Goal: Task Accomplishment & Management: Use online tool/utility

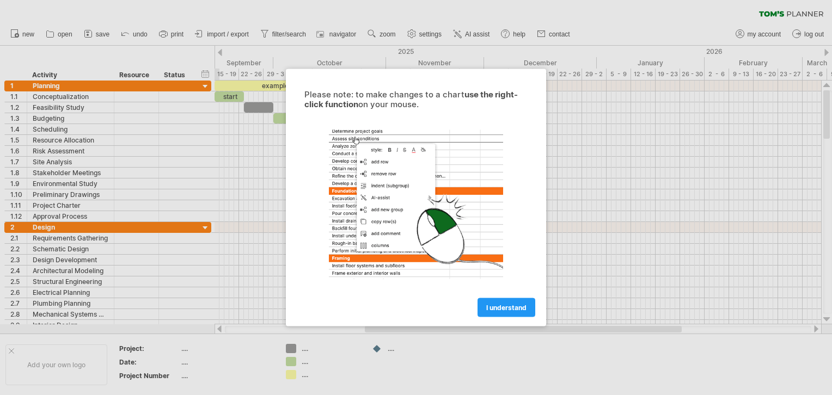
click at [492, 310] on span "I understand" at bounding box center [506, 308] width 40 height 8
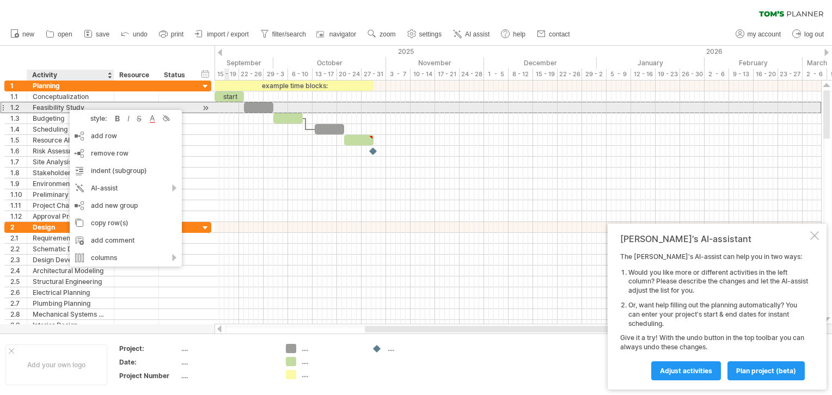
click at [64, 105] on div "Feasibility Study" at bounding box center [71, 107] width 76 height 10
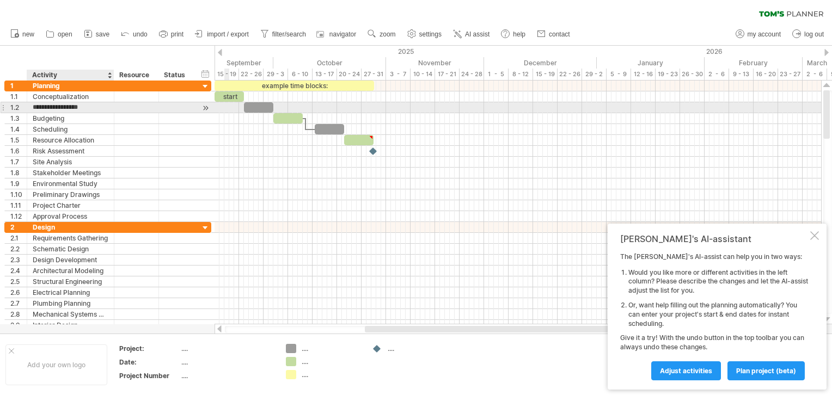
click at [72, 109] on input "**********" at bounding box center [71, 107] width 76 height 10
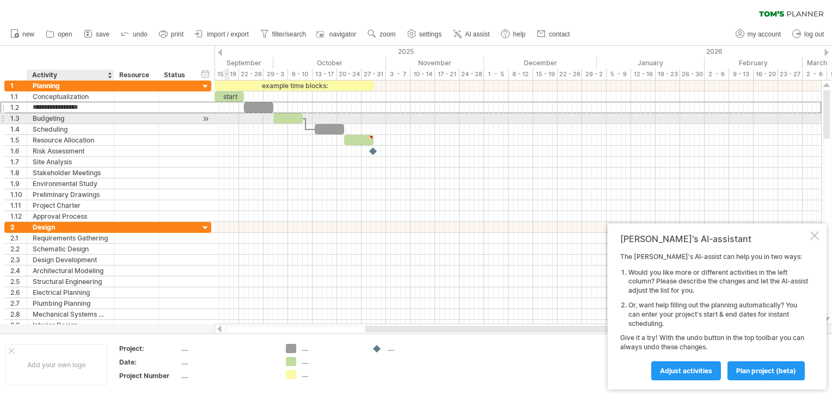
click at [99, 120] on div "Budgeting" at bounding box center [71, 118] width 76 height 10
drag, startPoint x: 70, startPoint y: 119, endPoint x: 99, endPoint y: 120, distance: 28.9
click at [99, 120] on input "*********" at bounding box center [71, 118] width 76 height 10
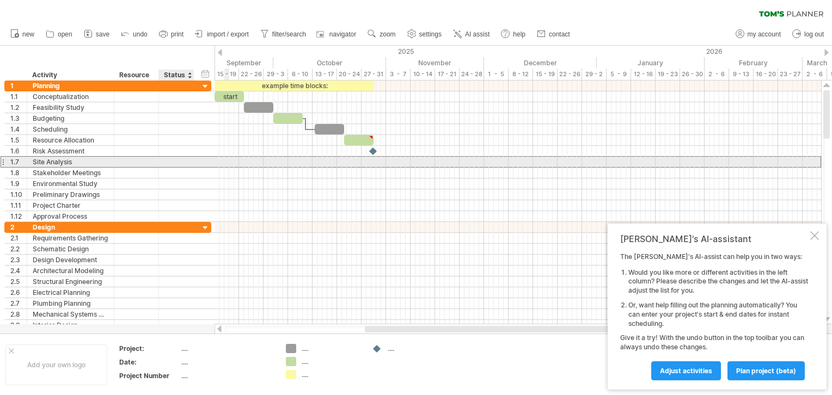
click at [181, 161] on div at bounding box center [176, 162] width 24 height 10
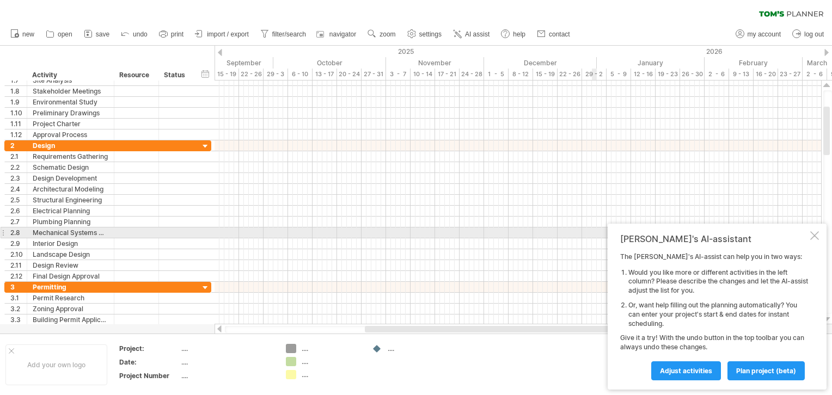
click at [810, 235] on div "[PERSON_NAME]'s AI-assistant The [PERSON_NAME]'s AI-assist can help you in two …" at bounding box center [717, 307] width 219 height 166
click at [817, 235] on div at bounding box center [814, 235] width 9 height 9
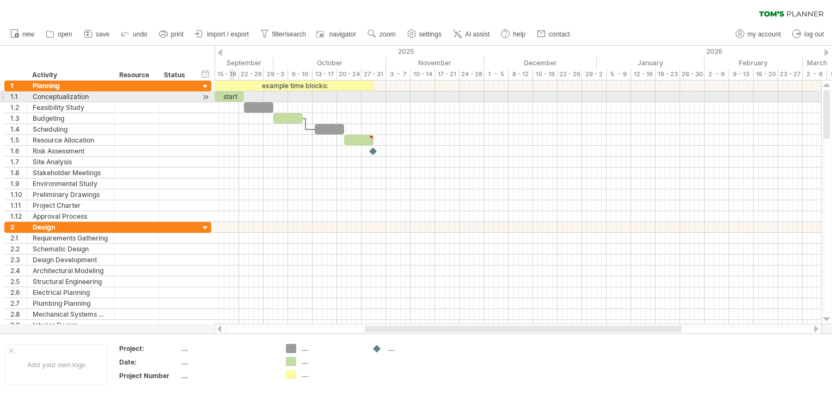
click at [231, 99] on div "start" at bounding box center [229, 96] width 29 height 10
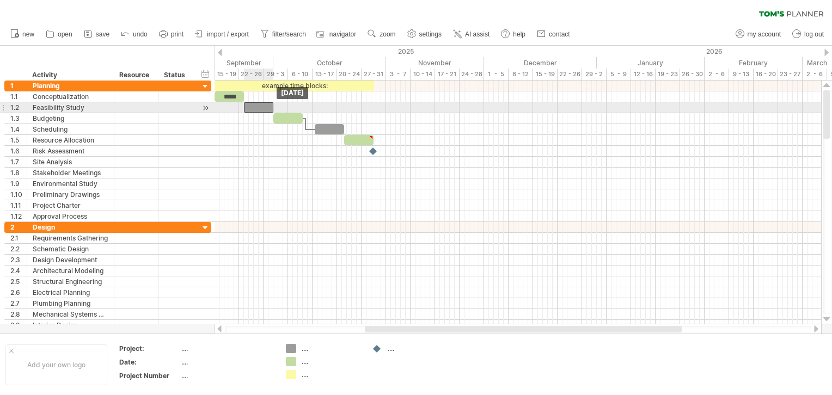
click at [262, 108] on div at bounding box center [258, 107] width 29 height 10
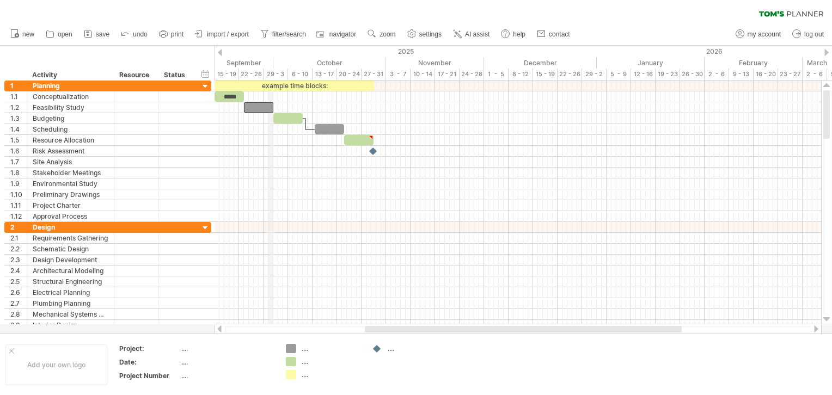
click at [272, 61] on div "September" at bounding box center [220, 62] width 108 height 11
click at [275, 77] on div "timeline settings" at bounding box center [296, 78] width 81 height 17
select select "*"
select select "**"
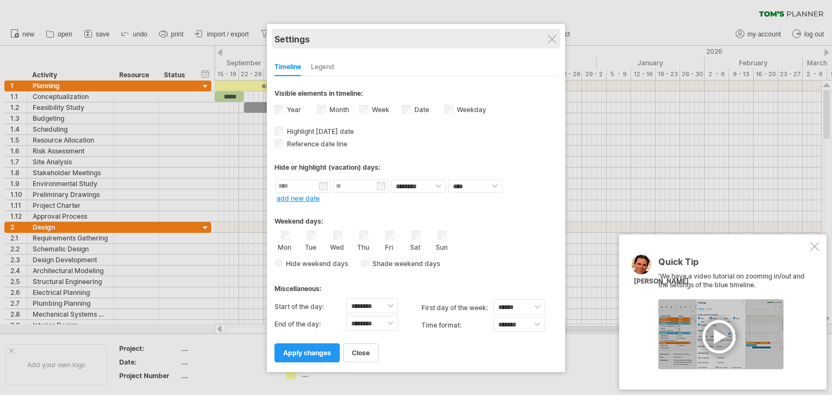
click at [553, 30] on div "Settings" at bounding box center [415, 39] width 283 height 20
click at [555, 34] on div "Settings" at bounding box center [415, 39] width 283 height 20
click at [544, 42] on div "Settings" at bounding box center [415, 39] width 283 height 20
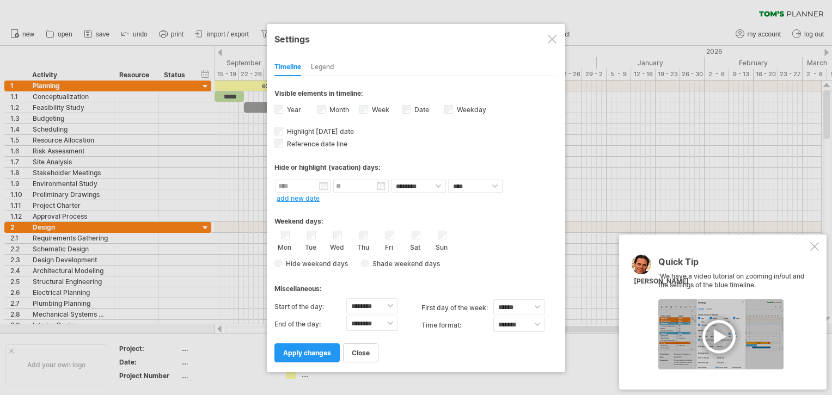
click at [553, 38] on div at bounding box center [552, 39] width 9 height 9
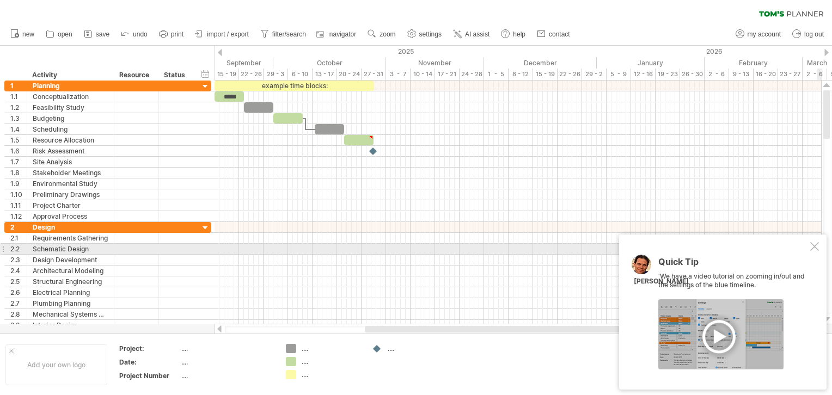
click at [817, 247] on div at bounding box center [814, 246] width 9 height 9
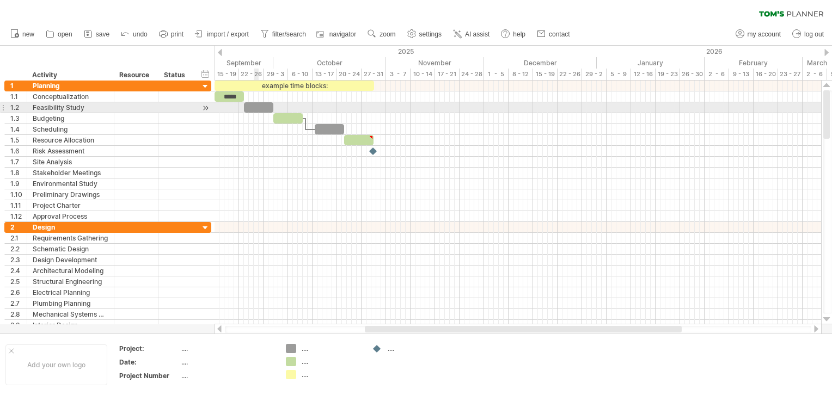
drag, startPoint x: 255, startPoint y: 107, endPoint x: 270, endPoint y: 107, distance: 15.2
drag, startPoint x: 260, startPoint y: 111, endPoint x: 255, endPoint y: 110, distance: 5.5
click at [255, 110] on div at bounding box center [253, 107] width 29 height 10
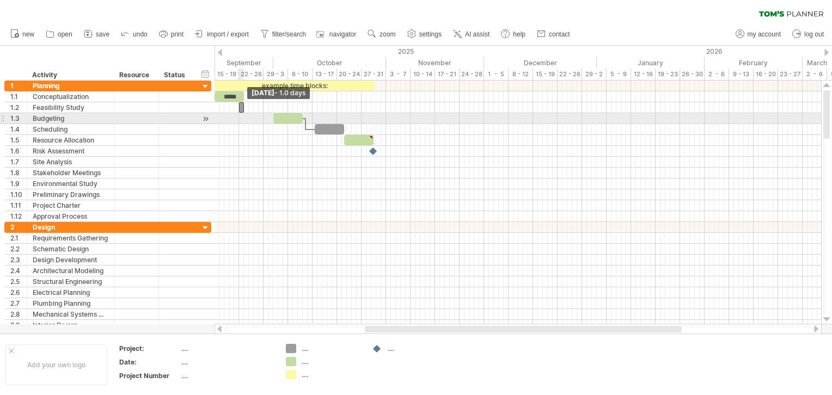
drag, startPoint x: 267, startPoint y: 109, endPoint x: 243, endPoint y: 120, distance: 26.3
click at [243, 120] on div "example time blocks: ***** [DATE] - 1.0 days [DATE]" at bounding box center [518, 203] width 607 height 244
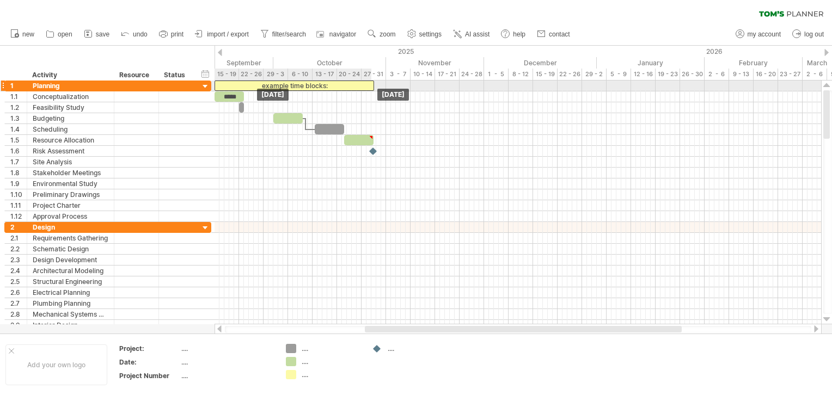
click at [340, 85] on div "example time blocks:" at bounding box center [295, 86] width 160 height 10
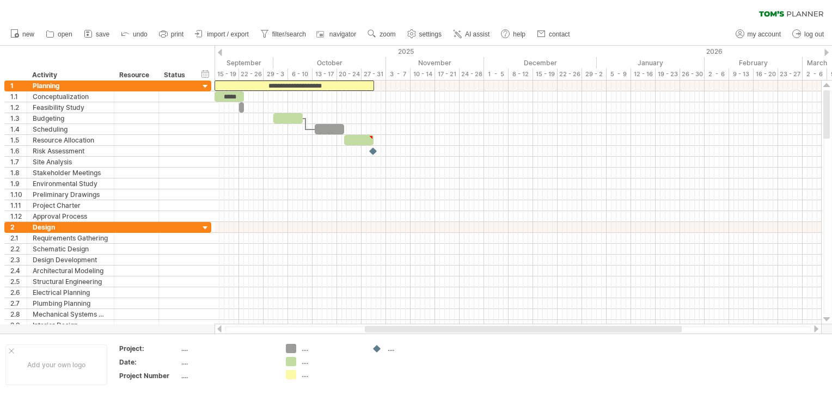
click at [221, 52] on div at bounding box center [220, 52] width 4 height 7
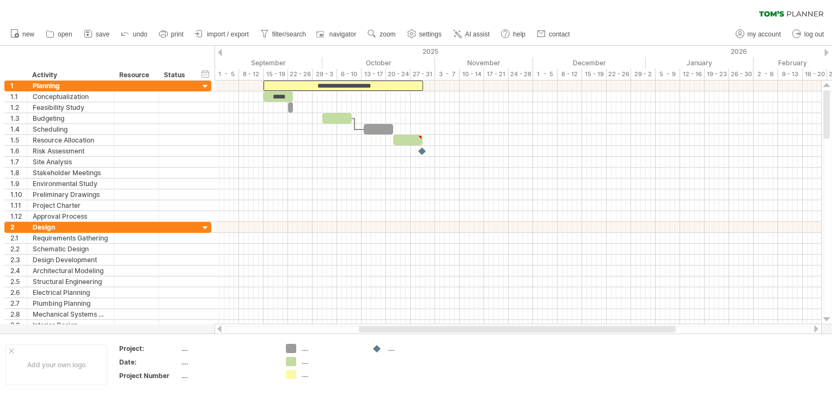
click at [828, 54] on div at bounding box center [826, 52] width 4 height 7
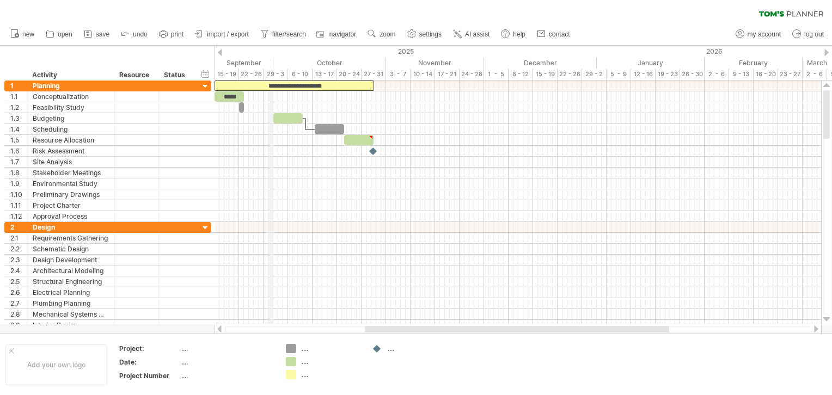
click at [272, 63] on div "September" at bounding box center [220, 62] width 108 height 11
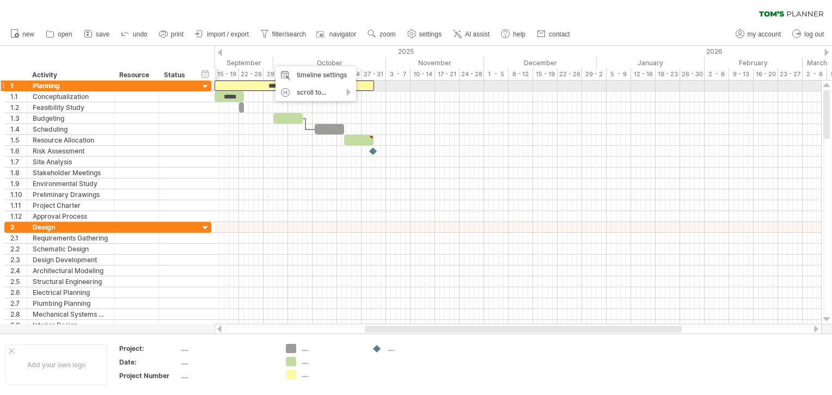
click at [204, 84] on div at bounding box center [205, 87] width 10 height 10
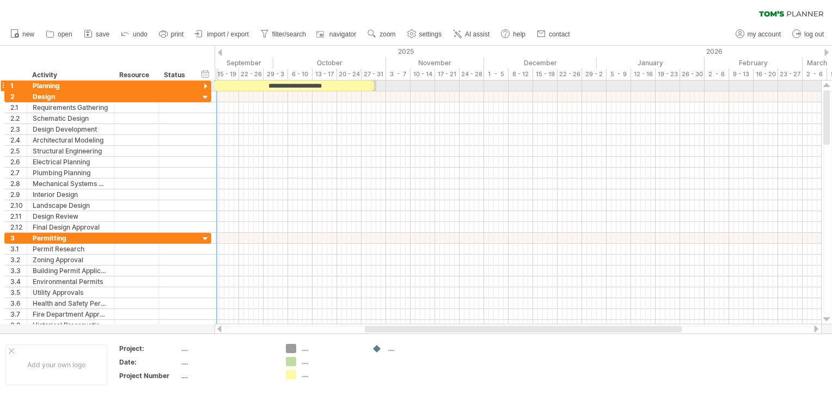
click at [202, 85] on div at bounding box center [205, 87] width 10 height 10
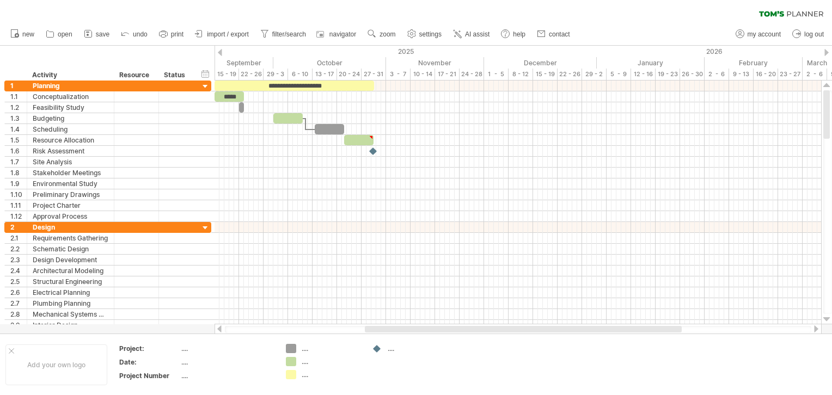
click at [178, 32] on span "print" at bounding box center [177, 34] width 13 height 8
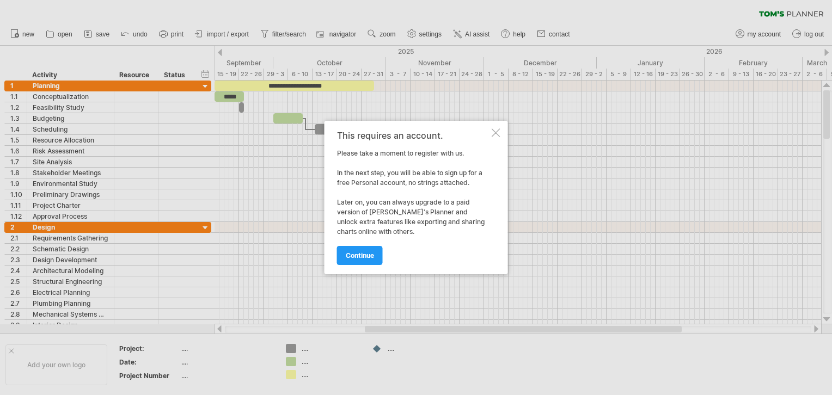
click at [501, 134] on div "This requires an account. Please take a moment to register with us. In the next…" at bounding box center [417, 198] width 184 height 154
click at [493, 133] on div at bounding box center [496, 133] width 9 height 9
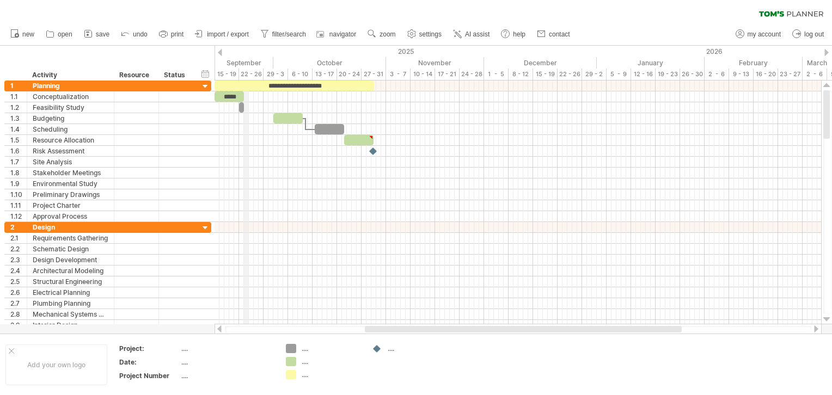
click at [246, 75] on div "22 - 26" at bounding box center [251, 74] width 25 height 11
click at [252, 71] on div "22 - 26" at bounding box center [251, 74] width 25 height 11
click at [256, 74] on div "22 - 26" at bounding box center [251, 74] width 25 height 11
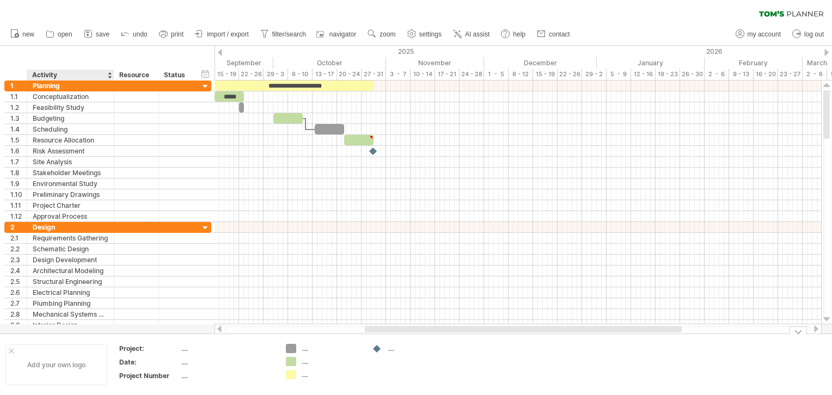
click at [89, 374] on div "Add your own logo" at bounding box center [56, 365] width 102 height 41
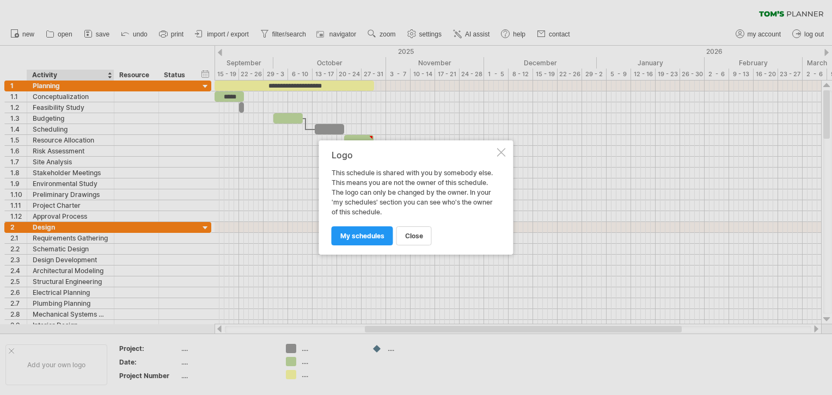
click at [503, 155] on div at bounding box center [501, 152] width 9 height 9
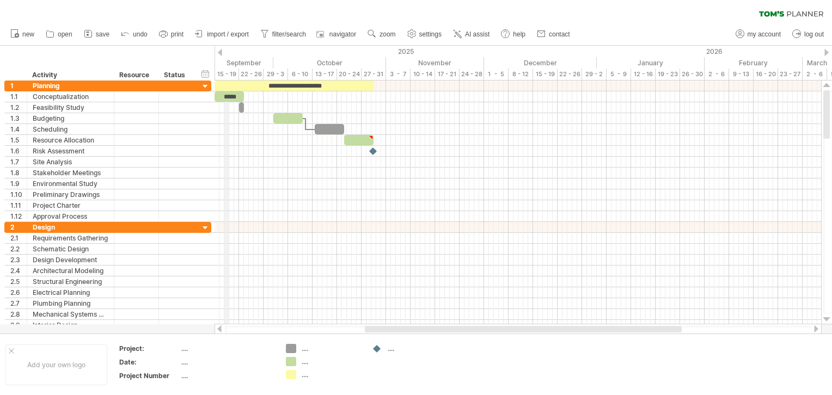
click at [224, 75] on div "15 - 19" at bounding box center [227, 74] width 25 height 11
click at [235, 70] on div "15 - 19" at bounding box center [227, 74] width 25 height 11
click at [255, 69] on div "22 - 26" at bounding box center [251, 74] width 25 height 11
click at [274, 62] on div "October" at bounding box center [329, 62] width 113 height 11
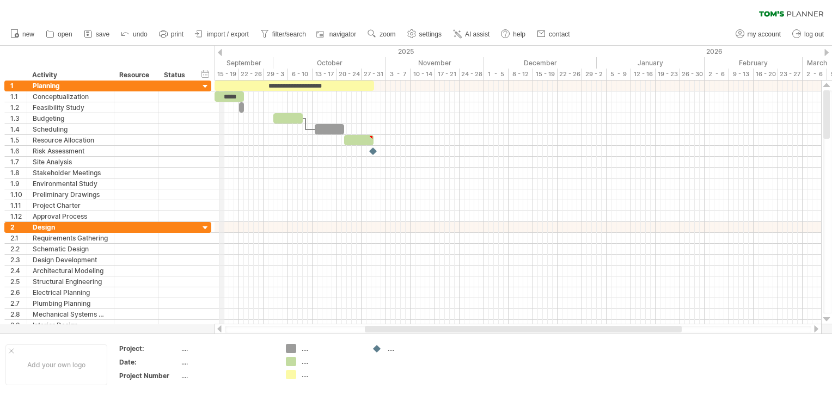
click at [221, 71] on div "15 - 19" at bounding box center [227, 74] width 25 height 11
click at [230, 74] on div "15 - 19" at bounding box center [227, 74] width 25 height 11
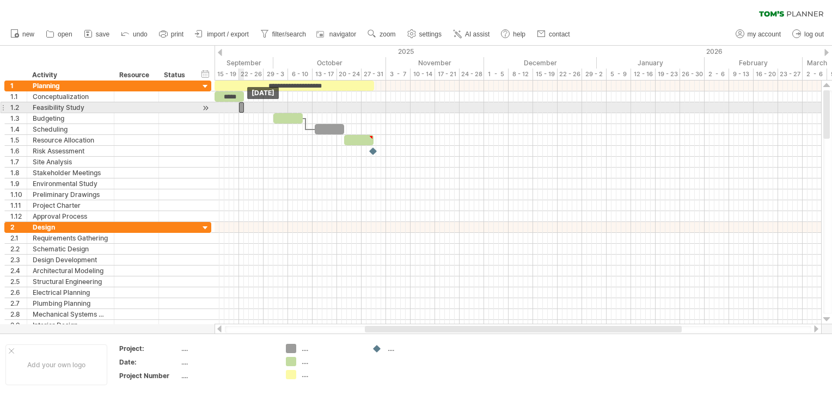
click at [241, 109] on div at bounding box center [241, 107] width 5 height 10
drag, startPoint x: 242, startPoint y: 109, endPoint x: 265, endPoint y: 109, distance: 22.3
click at [269, 109] on span at bounding box center [271, 107] width 4 height 10
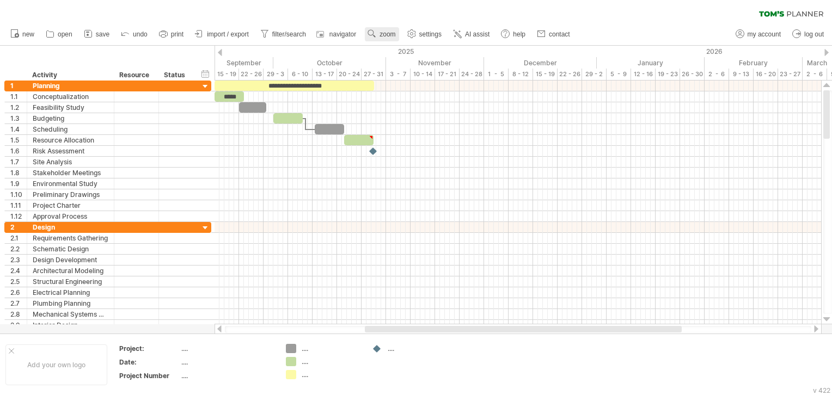
click at [375, 32] on use at bounding box center [371, 33] width 11 height 11
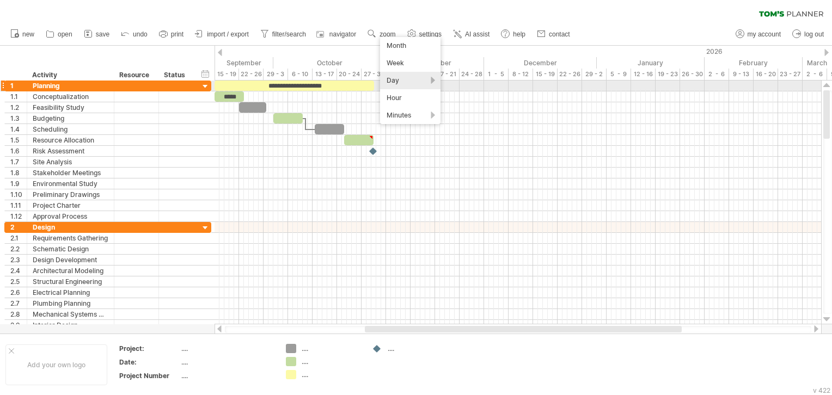
click at [436, 84] on div "Day" at bounding box center [410, 80] width 60 height 17
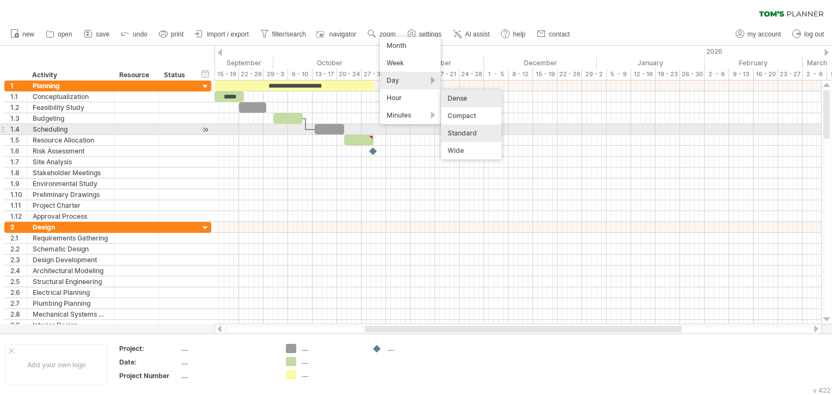
click at [468, 133] on div "Standard" at bounding box center [471, 133] width 60 height 17
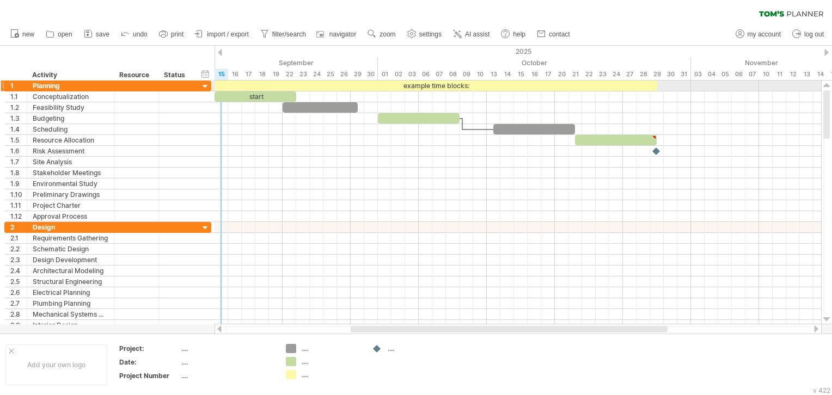
click at [203, 85] on div at bounding box center [205, 87] width 10 height 10
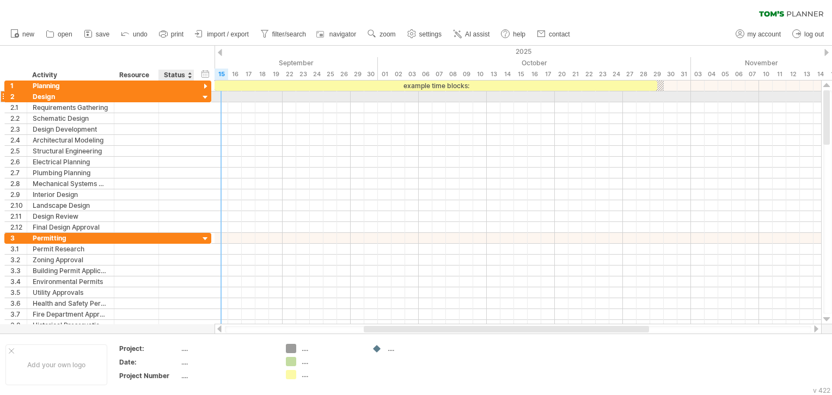
click at [207, 100] on div at bounding box center [205, 98] width 10 height 10
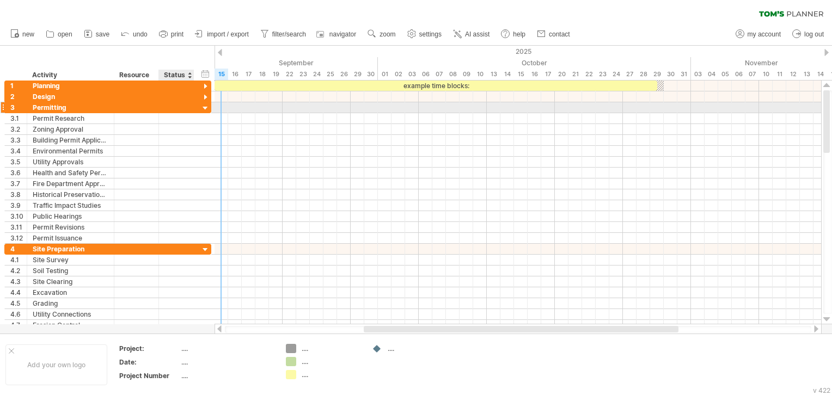
click at [204, 107] on div at bounding box center [205, 108] width 10 height 10
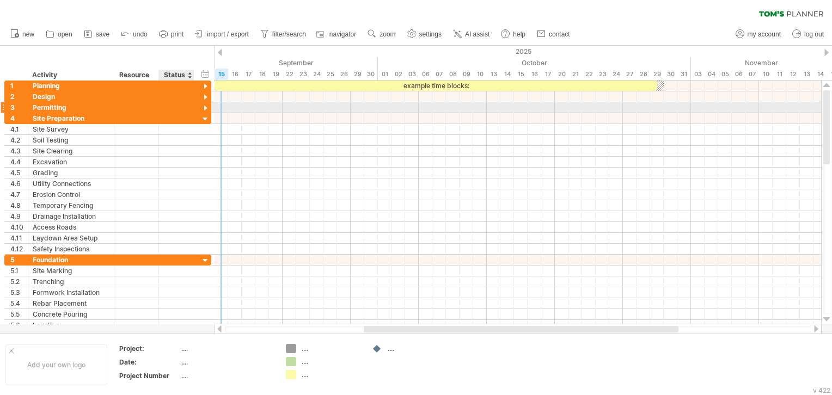
click at [206, 112] on div at bounding box center [205, 108] width 10 height 10
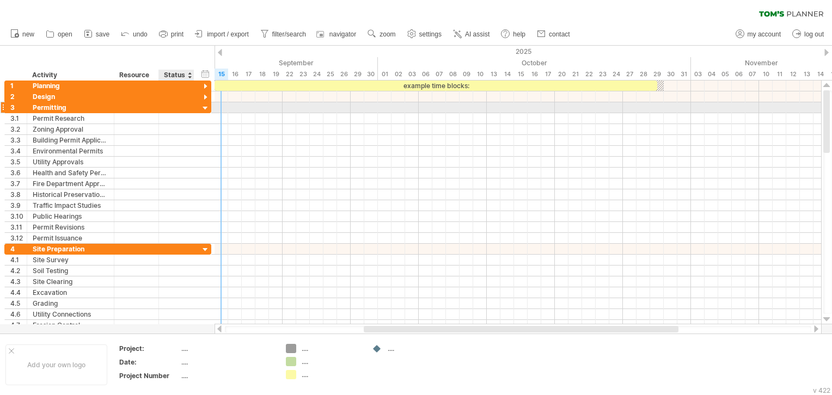
click at [205, 109] on div at bounding box center [205, 108] width 10 height 10
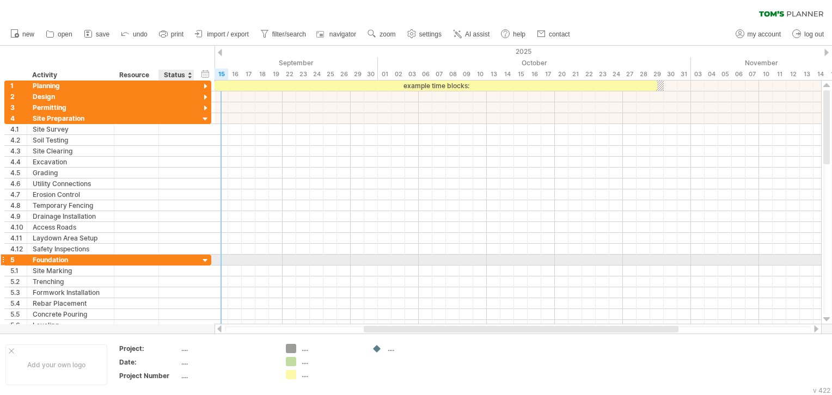
click at [205, 259] on div at bounding box center [205, 261] width 10 height 10
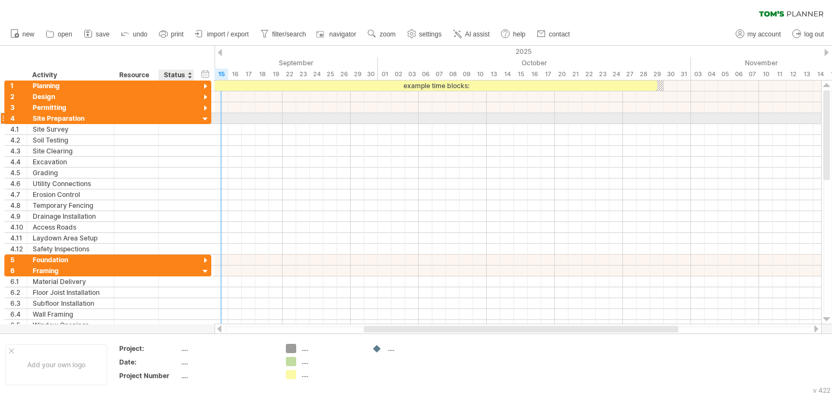
click at [206, 119] on div at bounding box center [205, 119] width 10 height 10
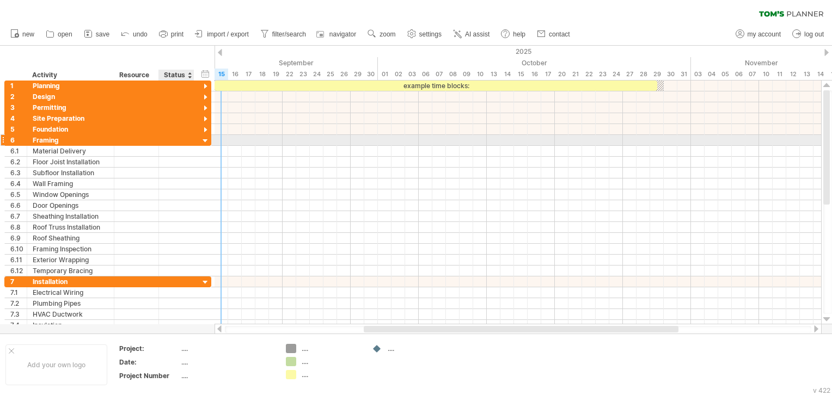
click at [204, 140] on div at bounding box center [205, 141] width 10 height 10
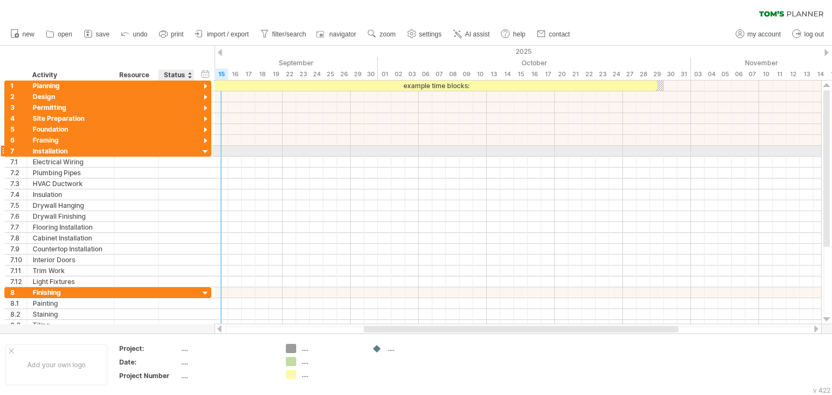
click at [204, 150] on div at bounding box center [205, 152] width 10 height 10
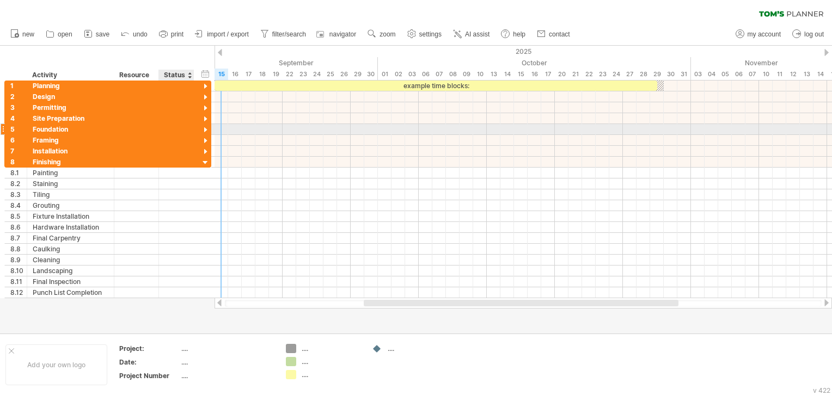
click at [206, 130] on div at bounding box center [205, 130] width 10 height 10
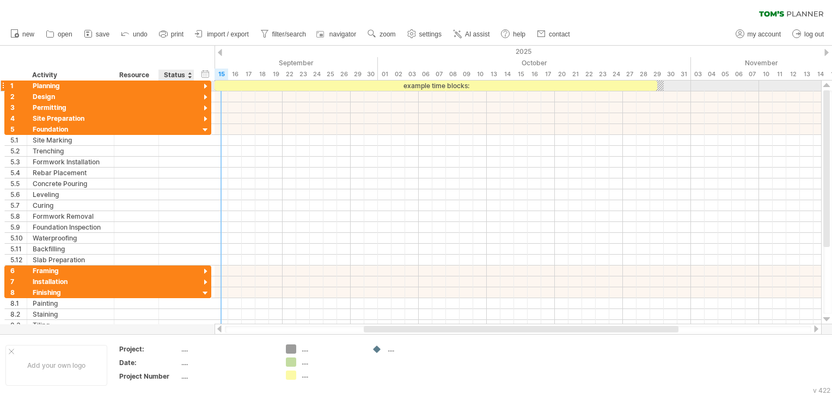
click at [203, 83] on div at bounding box center [205, 87] width 10 height 10
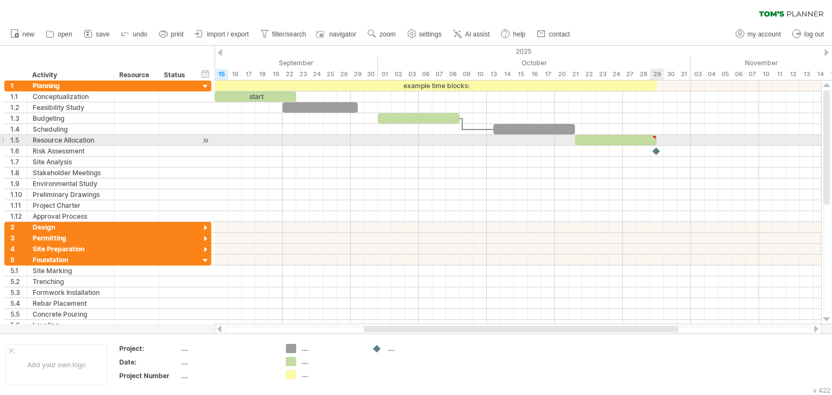
click at [652, 137] on div at bounding box center [654, 137] width 5 height 5
type textarea "**********"
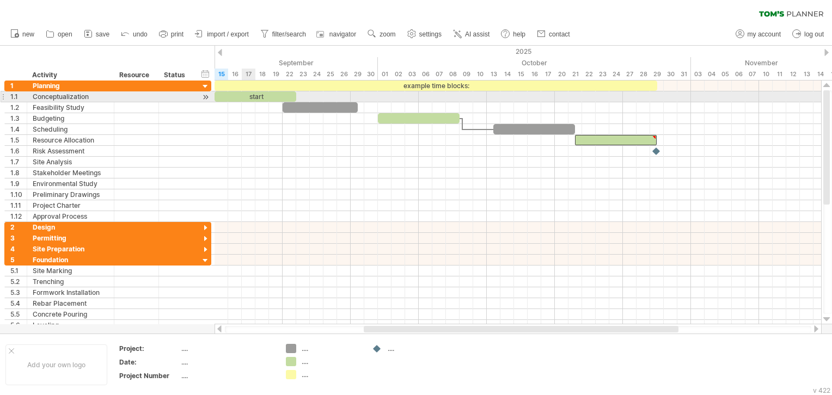
click at [253, 100] on div "start" at bounding box center [256, 96] width 82 height 10
click at [289, 97] on div "*****" at bounding box center [256, 96] width 82 height 10
click at [289, 94] on div "*****" at bounding box center [256, 96] width 82 height 10
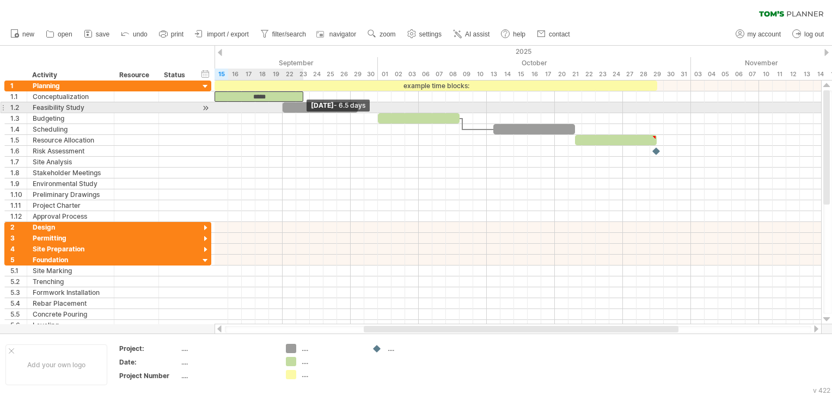
drag, startPoint x: 295, startPoint y: 96, endPoint x: 302, endPoint y: 109, distance: 14.9
click at [419, 109] on div "example time blocks: *****" at bounding box center [419, 152] width 0 height 142
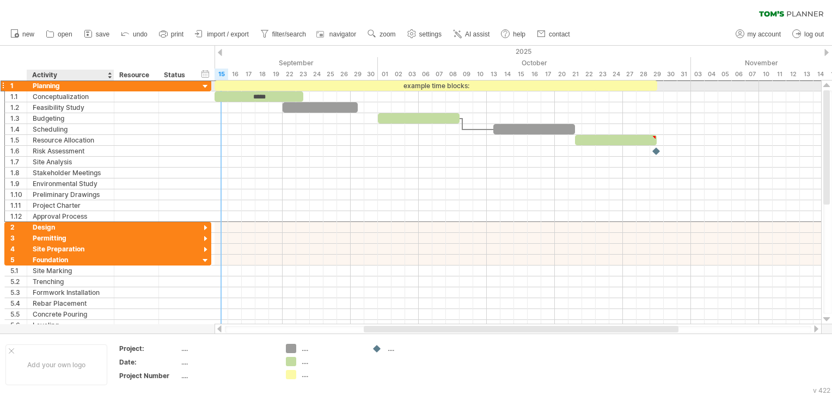
click at [55, 87] on div "Planning" at bounding box center [71, 86] width 76 height 10
click at [0, 0] on input "********" at bounding box center [0, 0] width 0 height 0
click at [104, 107] on div "Feasibility Study" at bounding box center [71, 107] width 76 height 10
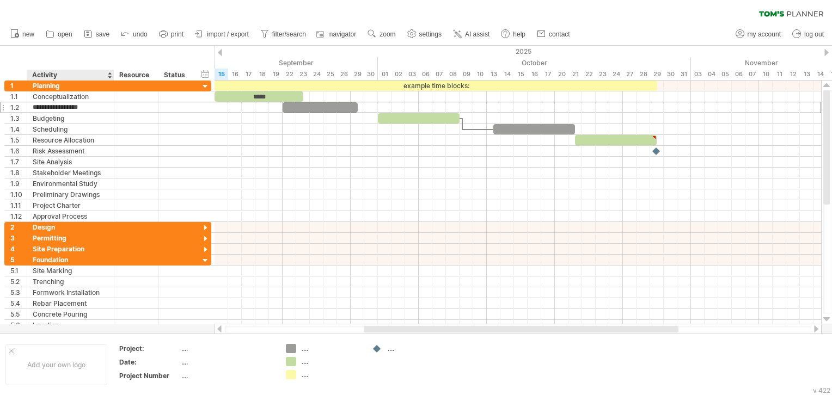
click at [66, 75] on div "Activity" at bounding box center [70, 75] width 76 height 11
click at [66, 75] on input "********" at bounding box center [70, 75] width 76 height 11
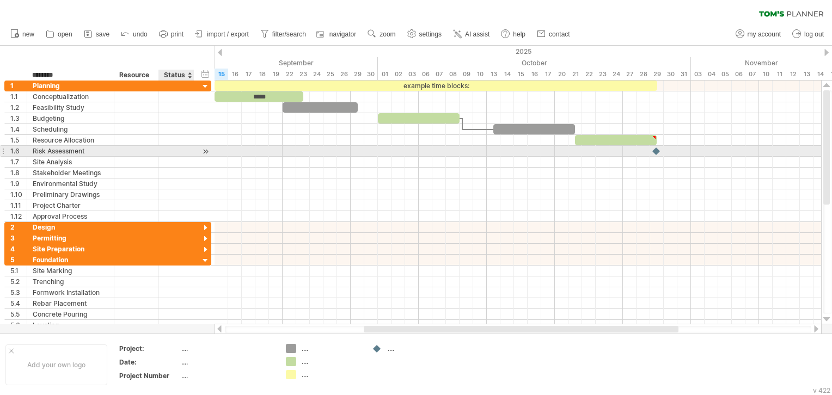
click at [168, 146] on div at bounding box center [176, 151] width 24 height 10
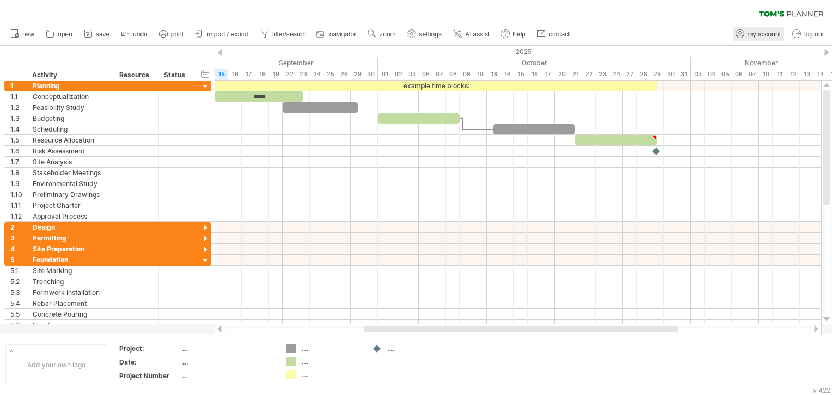
click at [757, 30] on span "my account" at bounding box center [764, 34] width 33 height 8
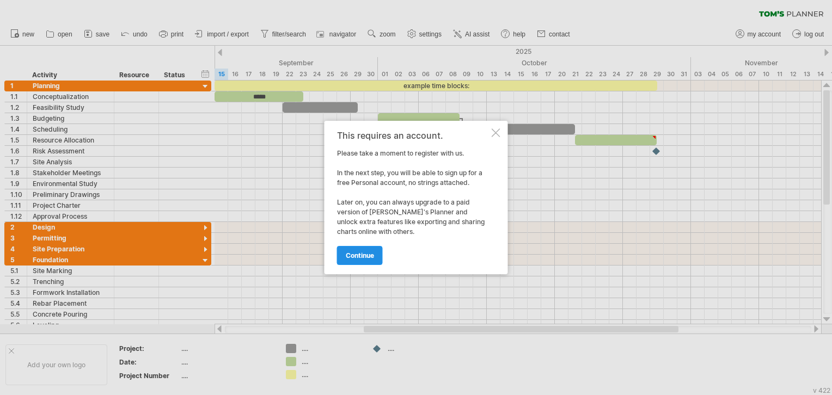
click at [359, 253] on span "continue" at bounding box center [360, 256] width 28 height 8
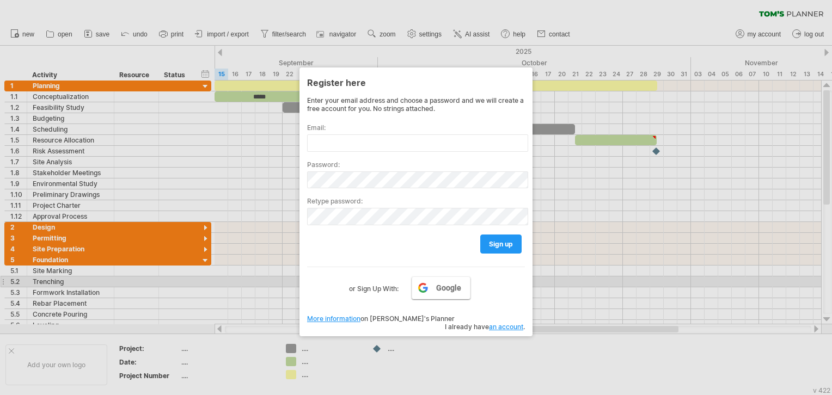
click at [431, 278] on link "Google" at bounding box center [441, 288] width 59 height 23
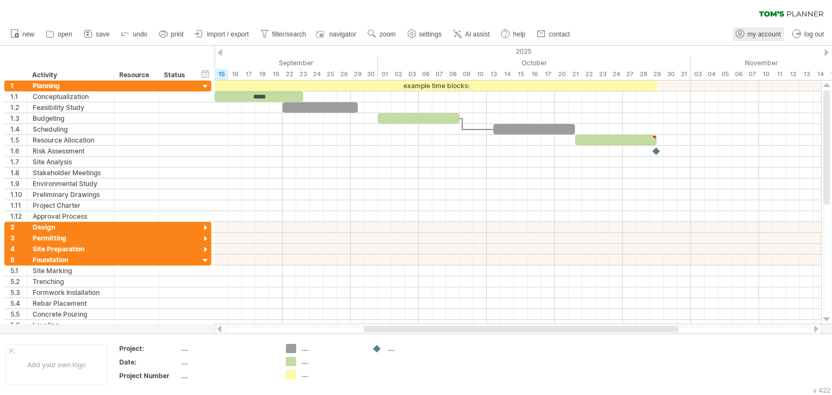
click at [769, 30] on span "my account" at bounding box center [764, 34] width 33 height 8
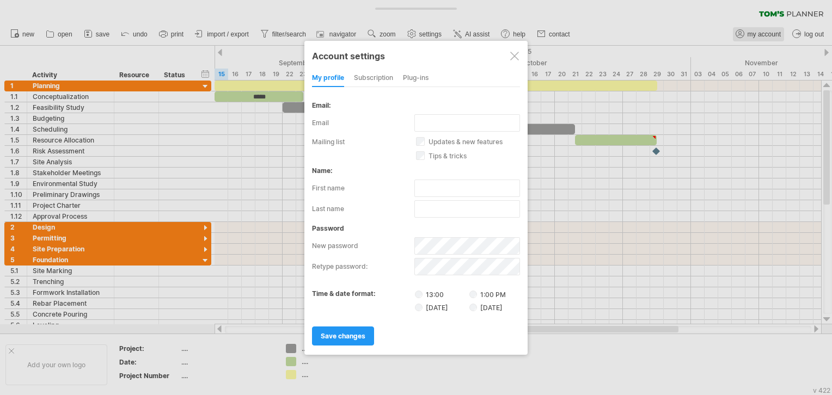
type input "**********"
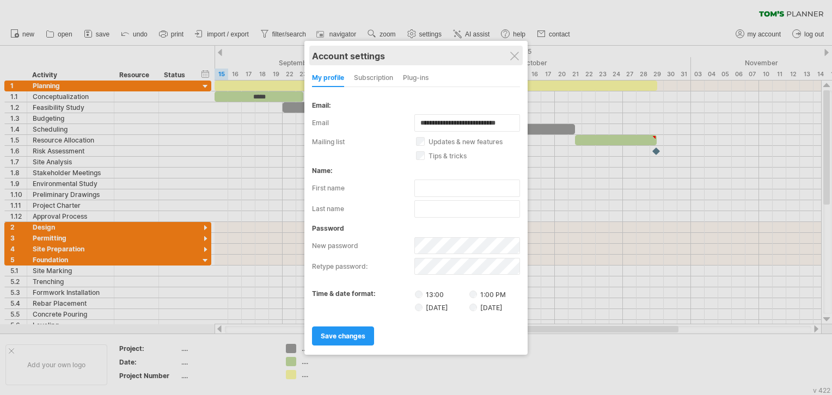
click at [517, 50] on div "Account settings" at bounding box center [416, 56] width 208 height 20
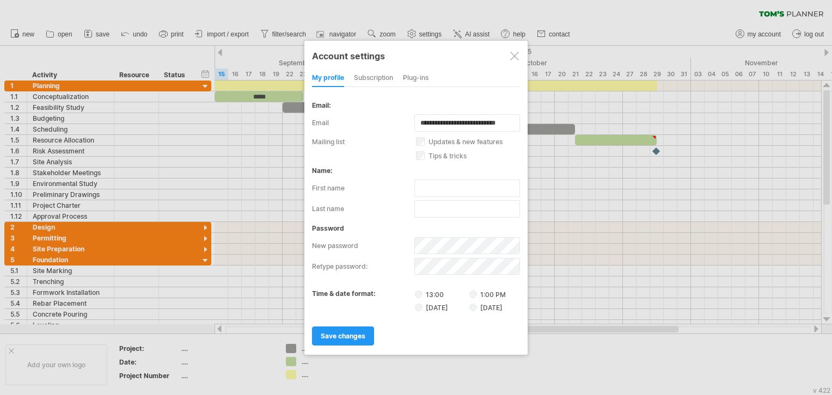
click at [515, 56] on div at bounding box center [514, 56] width 9 height 9
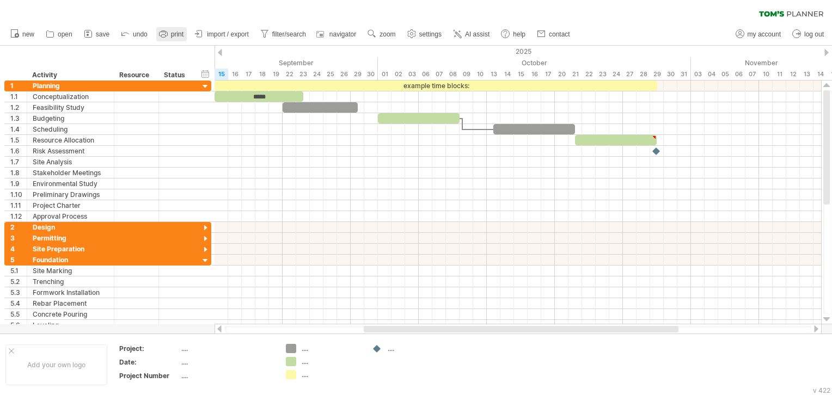
click at [161, 35] on icon at bounding box center [163, 33] width 11 height 11
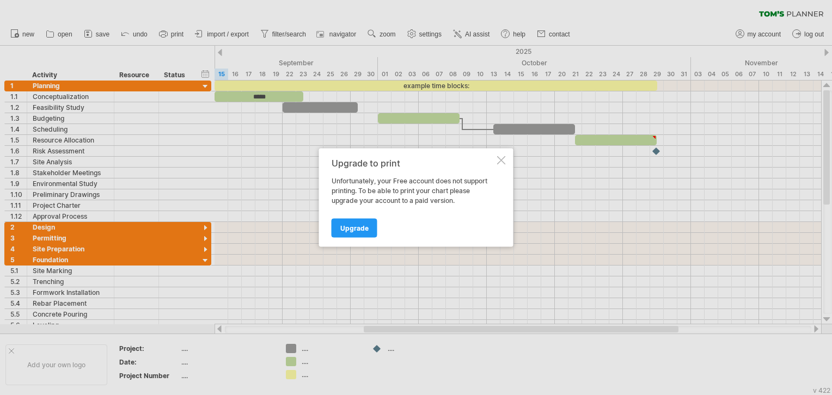
click at [500, 158] on div at bounding box center [501, 160] width 9 height 9
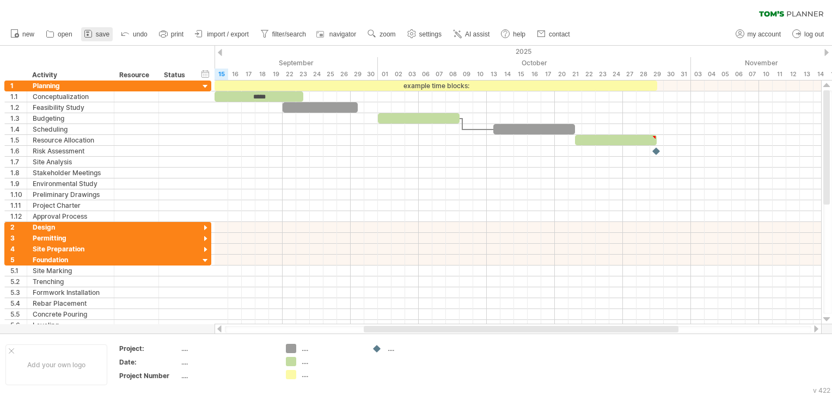
click at [96, 33] on span "save" at bounding box center [103, 34] width 14 height 8
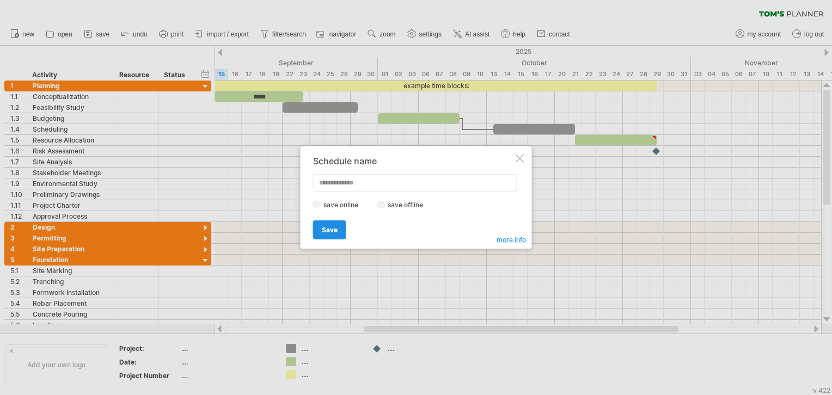
click at [338, 230] on link "Save" at bounding box center [329, 230] width 33 height 19
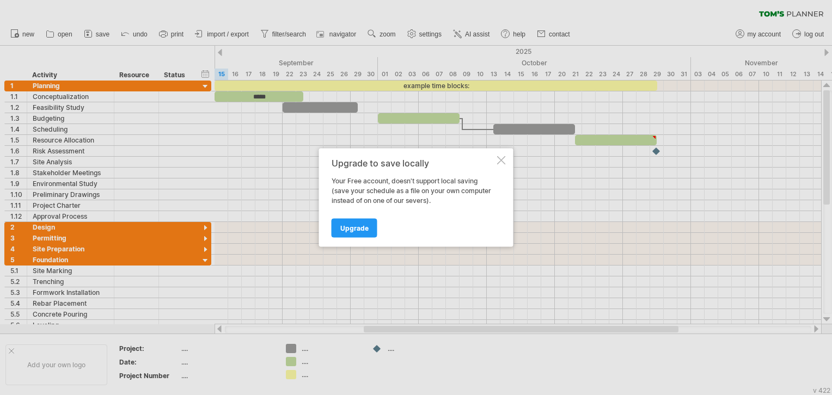
click at [499, 163] on div at bounding box center [501, 160] width 9 height 9
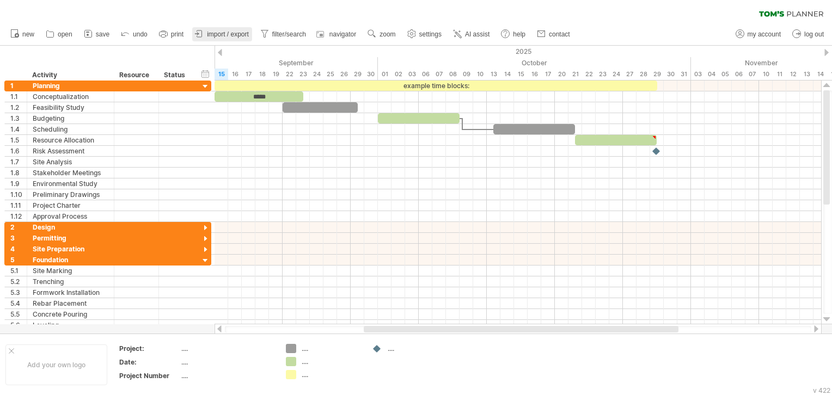
click at [249, 35] on link "import / export" at bounding box center [222, 34] width 60 height 14
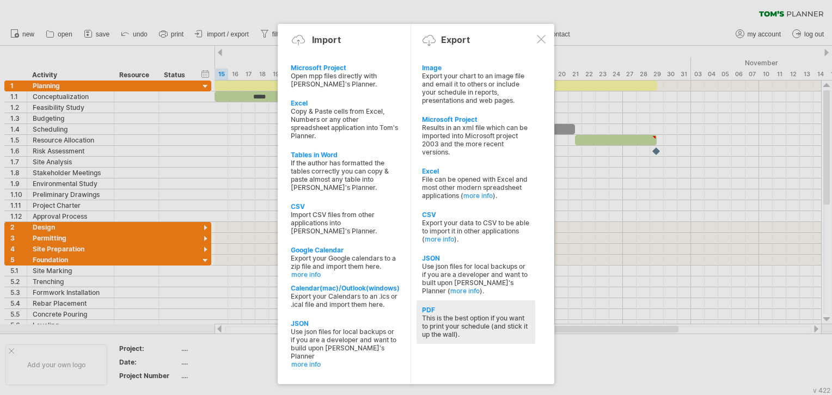
click at [454, 316] on div "This is the best option if you want to print your schedule (and stick it up the…" at bounding box center [476, 326] width 108 height 25
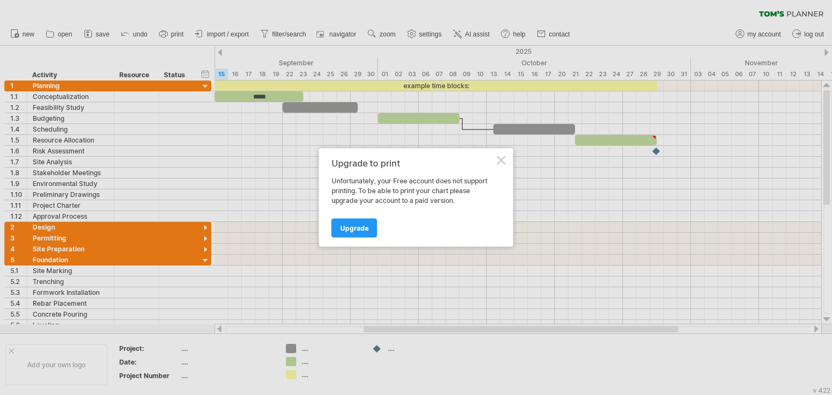
click at [502, 161] on div at bounding box center [501, 160] width 9 height 9
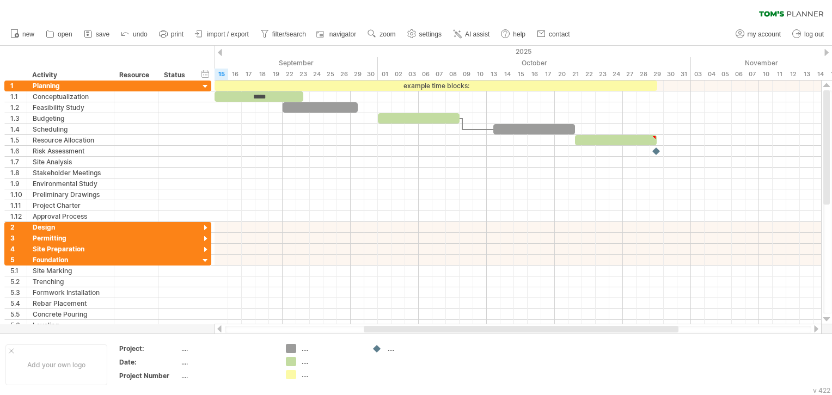
click at [227, 25] on ul "new open" at bounding box center [290, 34] width 570 height 23
click at [233, 34] on span "import / export" at bounding box center [228, 34] width 42 height 8
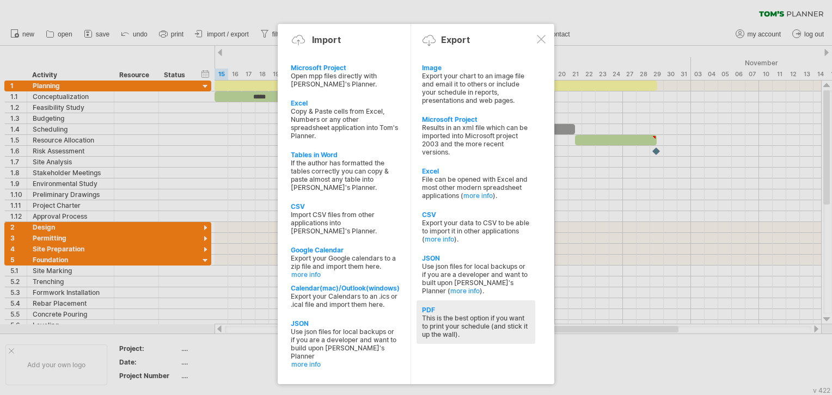
click at [499, 314] on div "PDF" at bounding box center [476, 310] width 108 height 8
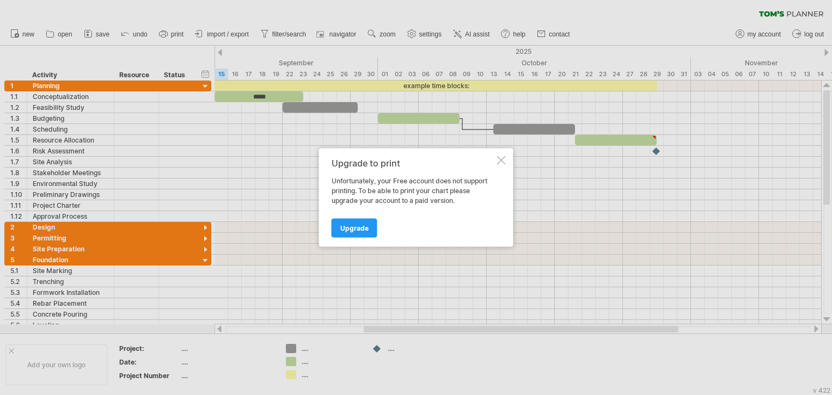
click at [501, 160] on div at bounding box center [501, 160] width 9 height 9
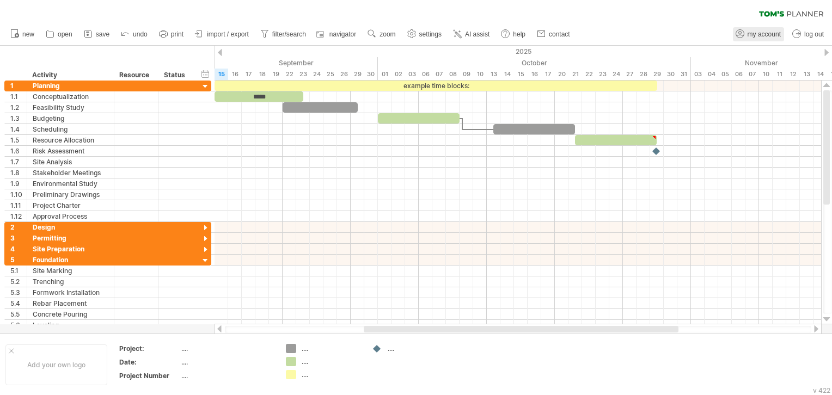
click at [777, 35] on span "my account" at bounding box center [764, 34] width 33 height 8
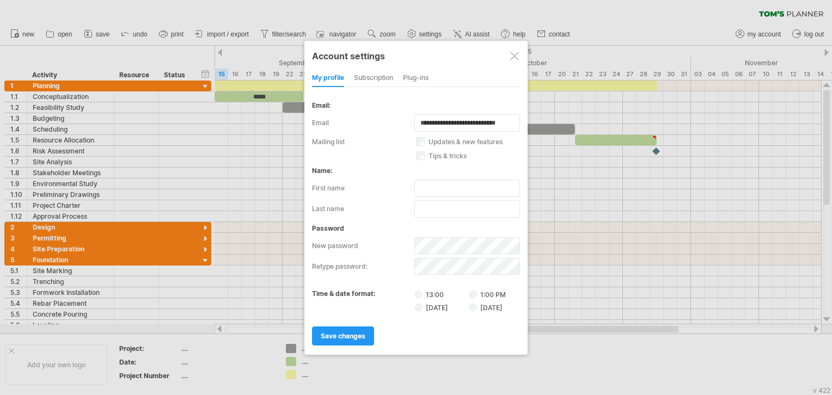
click at [513, 54] on div at bounding box center [514, 56] width 9 height 9
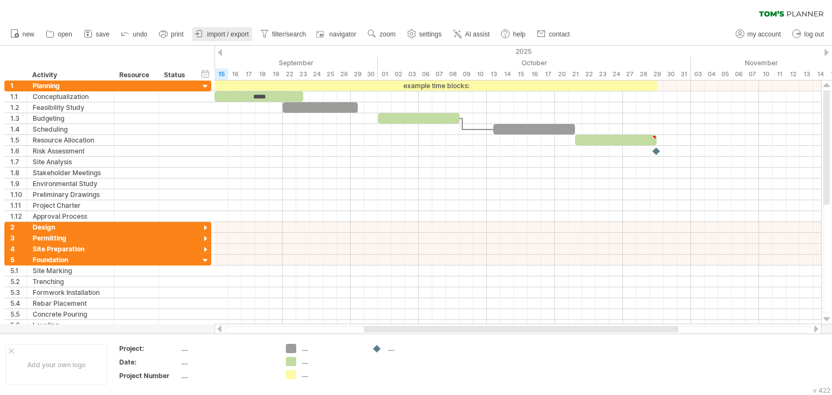
click at [209, 33] on span "import / export" at bounding box center [228, 34] width 42 height 8
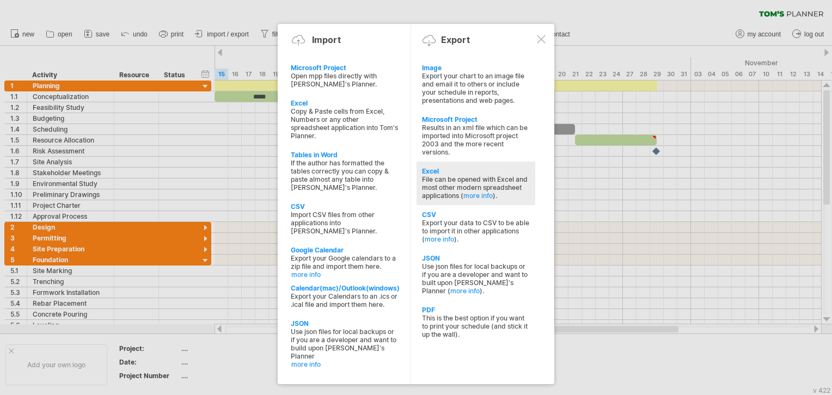
click at [486, 179] on div "File can be opened with Excel and most other modern spreadsheet applications ( …" at bounding box center [476, 187] width 108 height 25
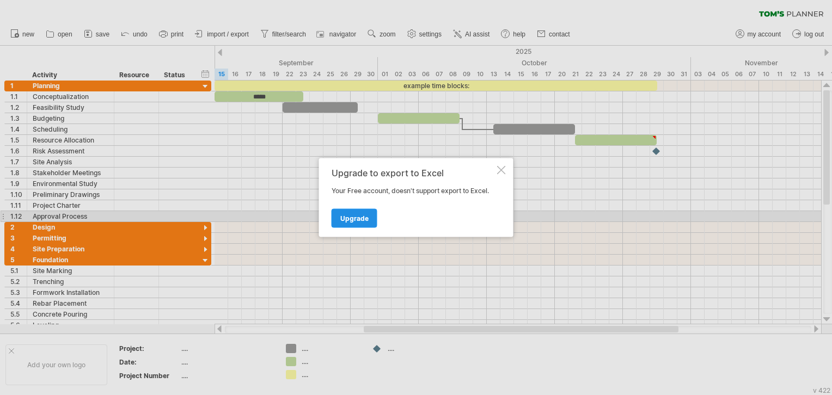
click at [366, 220] on span "Upgrade" at bounding box center [354, 219] width 28 height 8
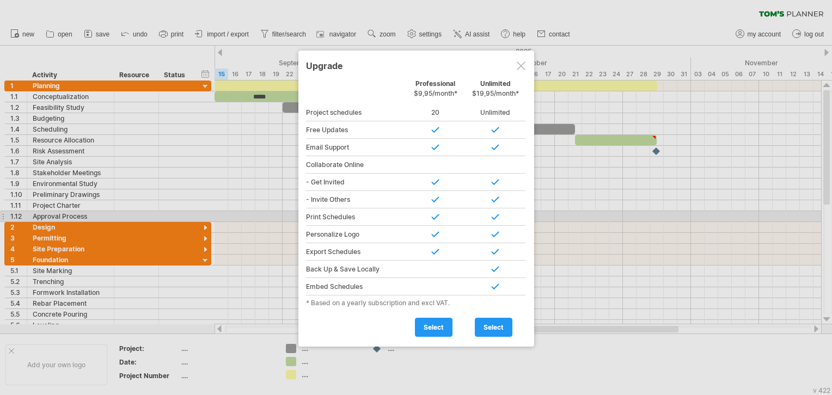
click at [522, 64] on div at bounding box center [521, 66] width 9 height 9
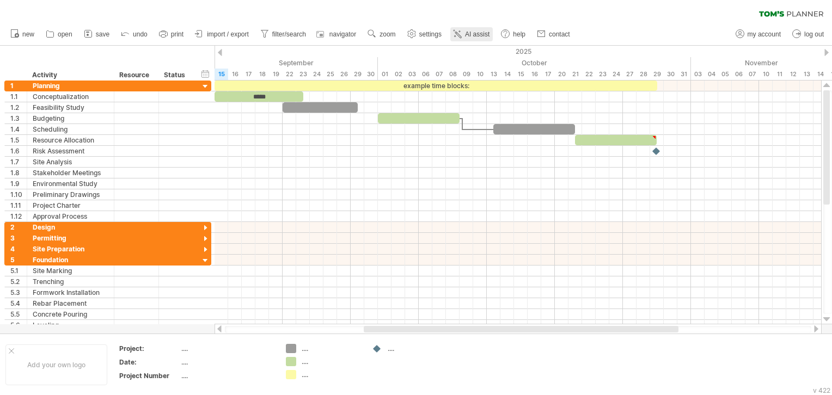
click at [464, 32] on link "AI assist" at bounding box center [471, 34] width 42 height 14
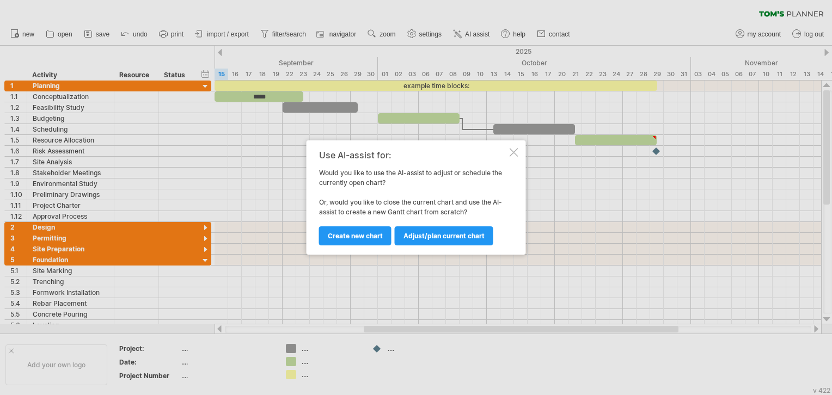
click at [515, 150] on div at bounding box center [514, 152] width 9 height 9
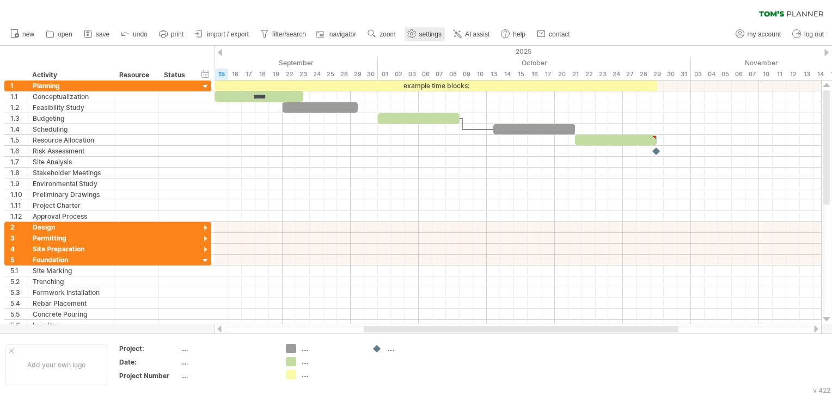
click at [406, 39] on link "settings" at bounding box center [425, 34] width 40 height 14
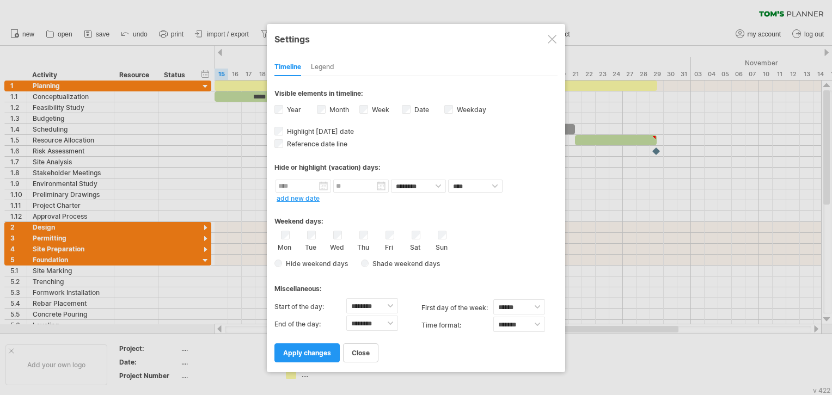
click at [548, 36] on div at bounding box center [552, 39] width 9 height 9
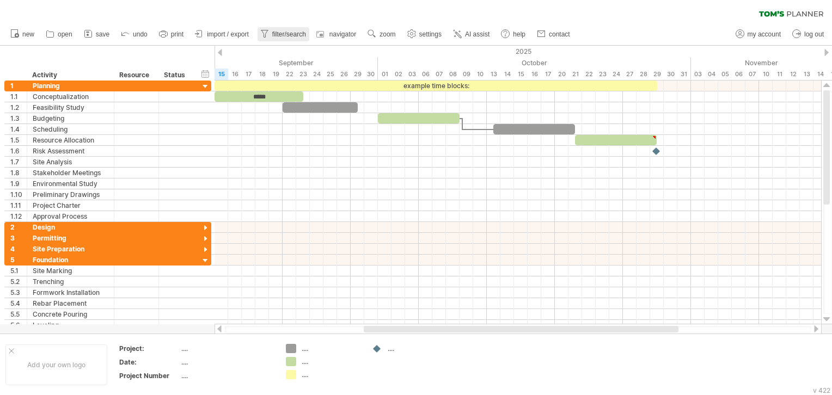
click at [309, 39] on link "filter/search" at bounding box center [284, 34] width 52 height 14
type input "**********"
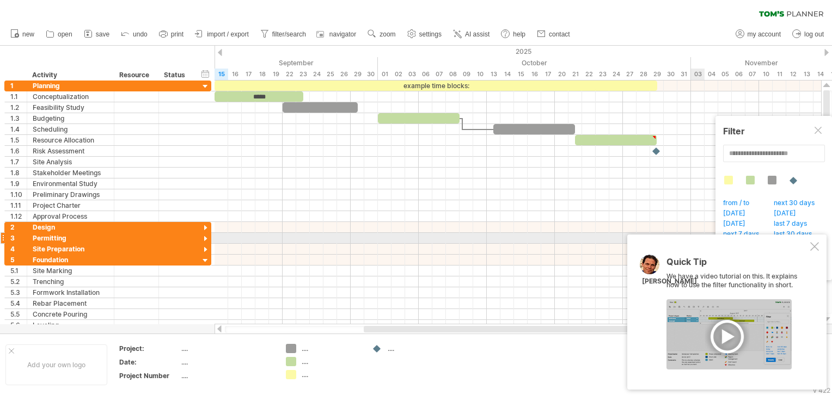
click at [814, 242] on div at bounding box center [814, 246] width 9 height 9
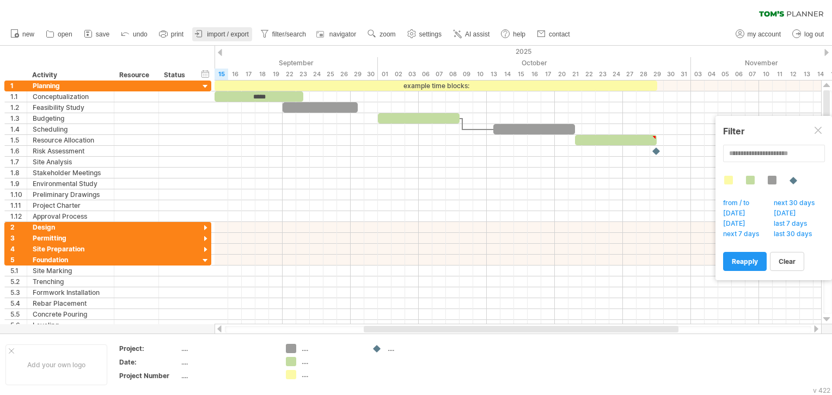
click at [227, 39] on link "import / export" at bounding box center [222, 34] width 60 height 14
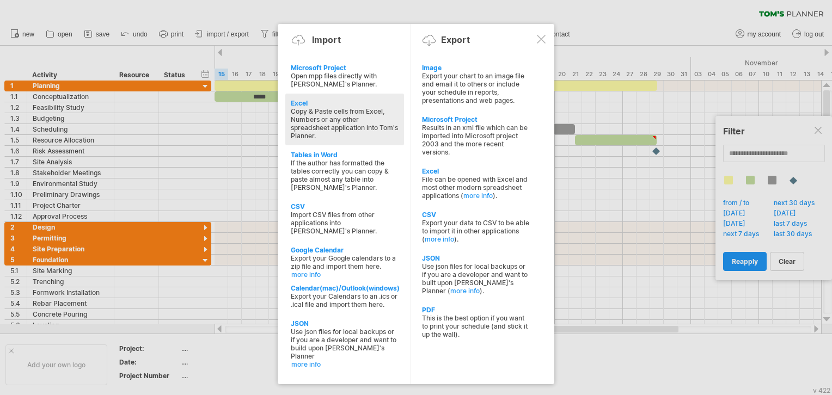
click at [372, 129] on div "Copy & Paste cells from Excel, Numbers or any other spreadsheet application int…" at bounding box center [345, 123] width 108 height 33
type textarea "**********"
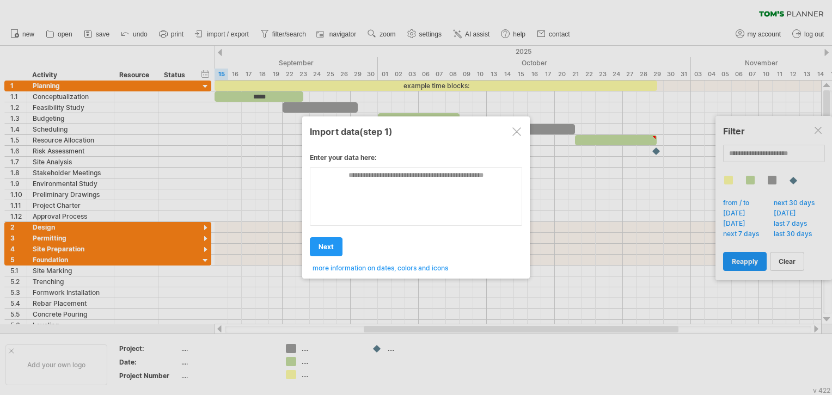
drag, startPoint x: 522, startPoint y: 126, endPoint x: 514, endPoint y: 129, distance: 8.6
click at [522, 126] on div "Import data (step 1)" at bounding box center [416, 131] width 212 height 20
click at [512, 129] on div at bounding box center [516, 131] width 9 height 9
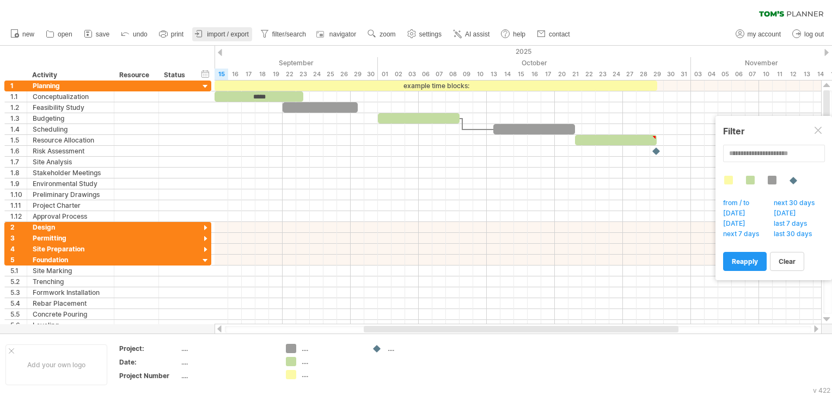
click at [224, 29] on link "import / export" at bounding box center [222, 34] width 60 height 14
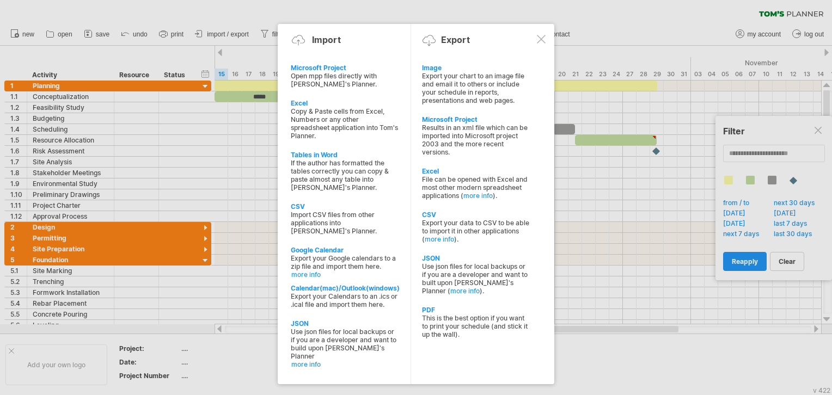
click at [538, 37] on div at bounding box center [541, 39] width 9 height 9
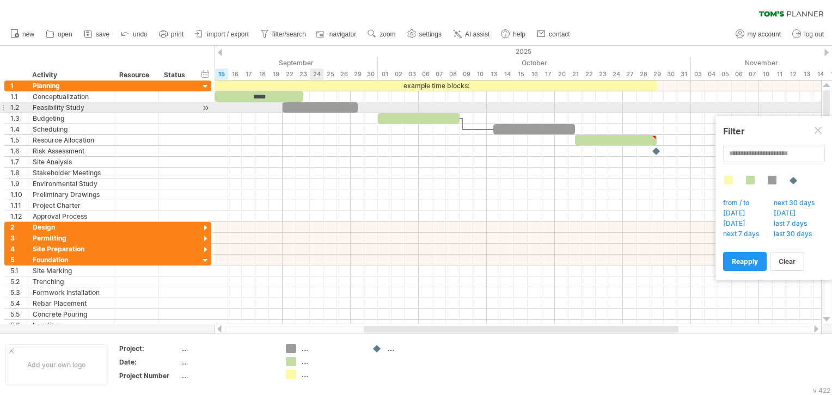
click at [317, 107] on div at bounding box center [320, 107] width 75 height 10
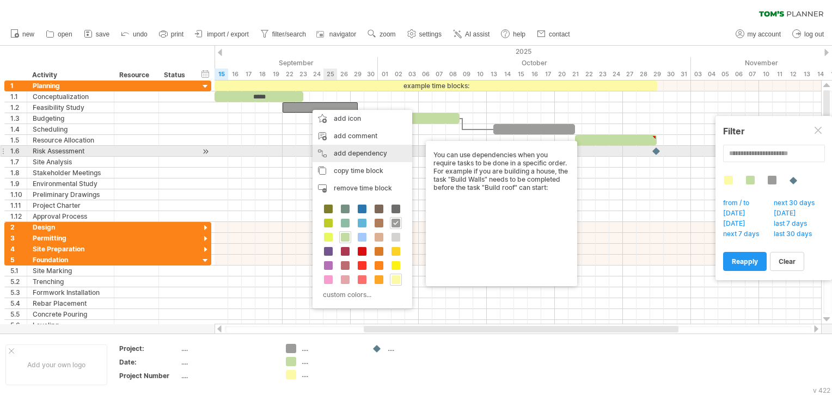
click at [388, 146] on div "add dependency You can use dependencies when you require tasks to be done in a …" at bounding box center [363, 153] width 100 height 17
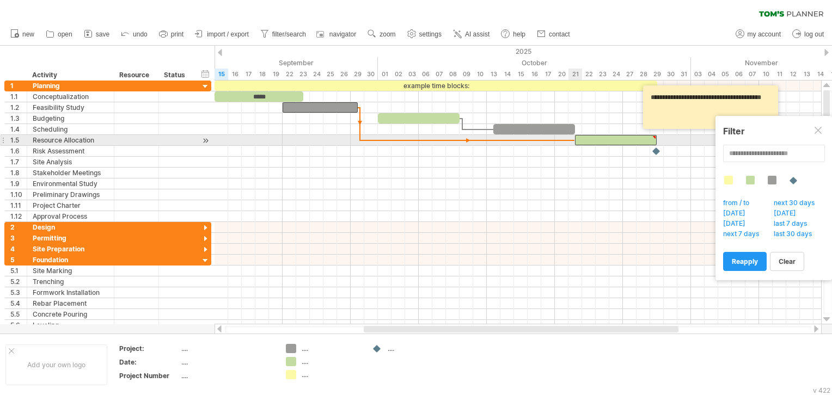
click at [574, 139] on span at bounding box center [575, 140] width 4 height 10
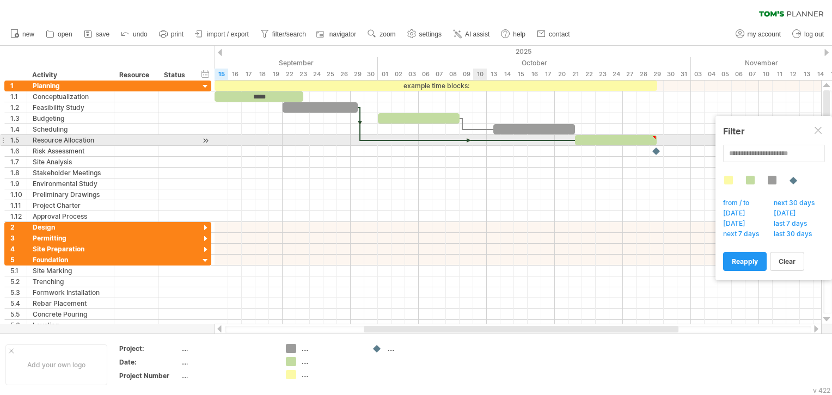
click at [485, 139] on div at bounding box center [467, 140] width 215 height 3
click at [463, 139] on div at bounding box center [467, 140] width 215 height 3
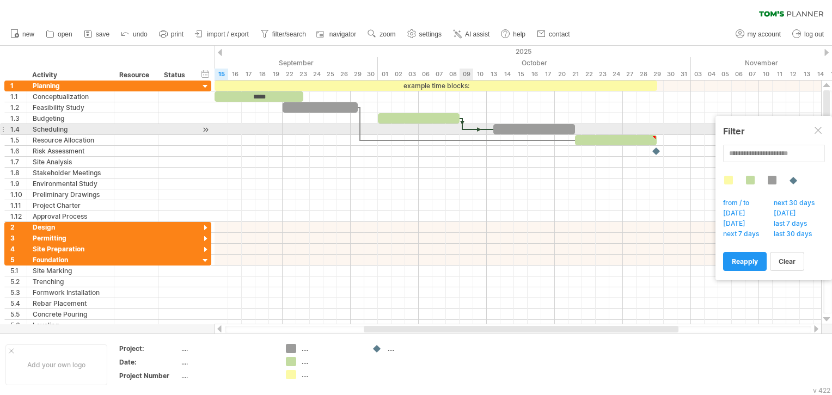
click at [469, 129] on div at bounding box center [478, 129] width 31 height 3
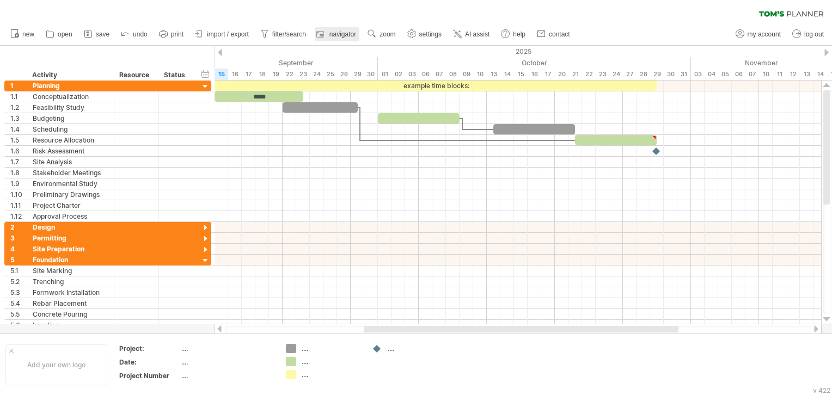
click at [329, 33] on link "navigator" at bounding box center [337, 34] width 45 height 14
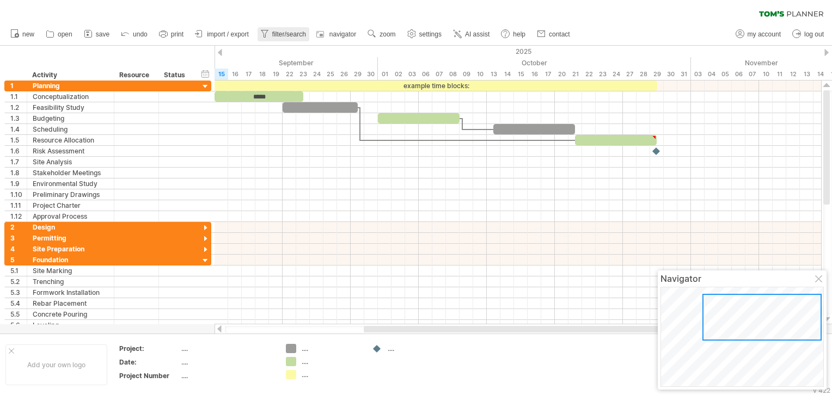
click at [288, 32] on span "filter/search" at bounding box center [289, 34] width 34 height 8
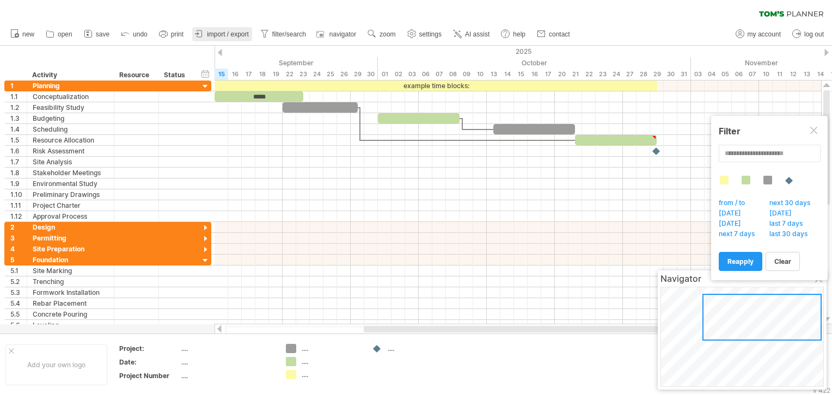
click at [246, 27] on link "import / export" at bounding box center [222, 34] width 60 height 14
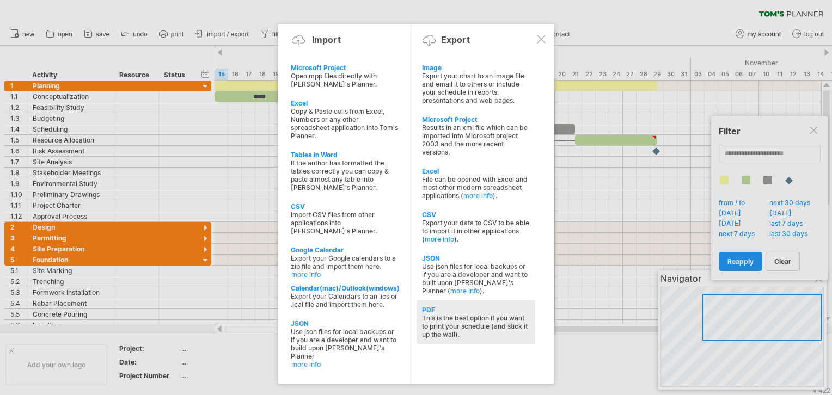
click at [470, 309] on div "PDF" at bounding box center [476, 310] width 108 height 8
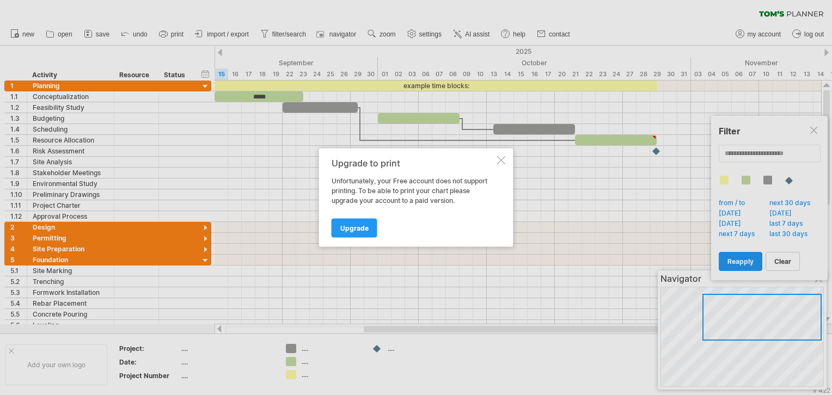
click at [503, 155] on div "Upgrade to print Unfortunately, your Free account does not support printing. To…" at bounding box center [416, 198] width 194 height 99
click at [497, 162] on div at bounding box center [501, 160] width 9 height 9
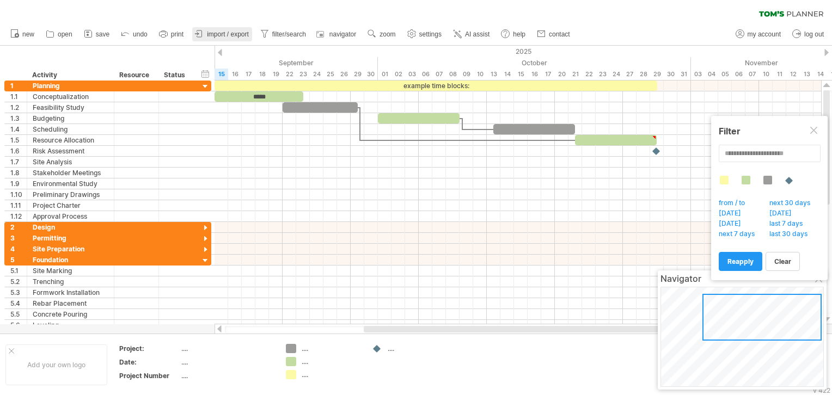
click at [222, 34] on span "import / export" at bounding box center [228, 34] width 42 height 8
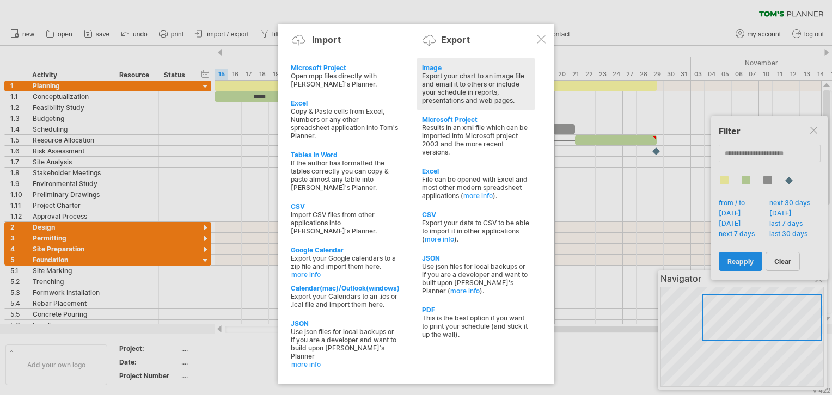
click at [432, 91] on div "Export your chart to an image file and email it to others or include your sched…" at bounding box center [476, 88] width 108 height 33
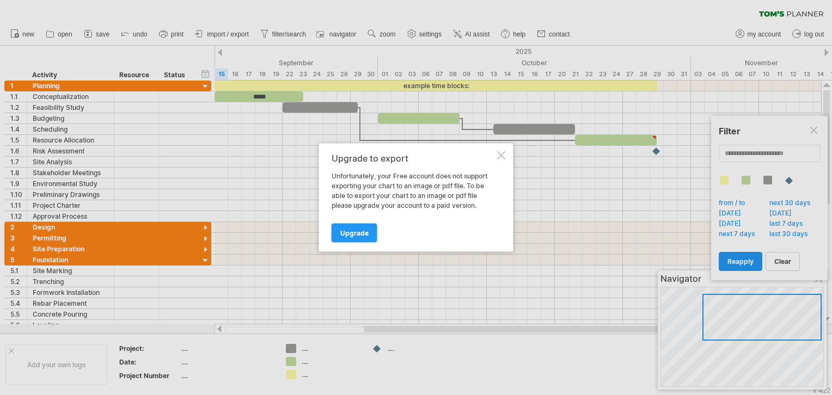
click at [500, 160] on div at bounding box center [501, 155] width 9 height 9
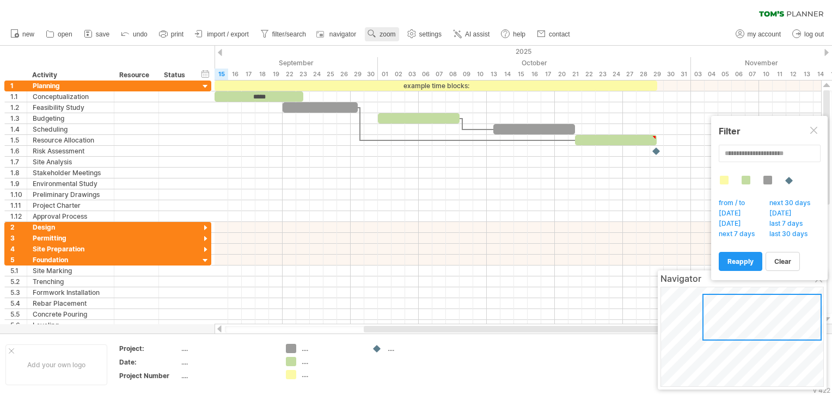
click at [374, 38] on use at bounding box center [371, 33] width 11 height 11
click at [384, 39] on link "zoom" at bounding box center [382, 34] width 34 height 14
click at [229, 38] on link "import / export" at bounding box center [222, 34] width 60 height 14
